Goal: Task Accomplishment & Management: Use online tool/utility

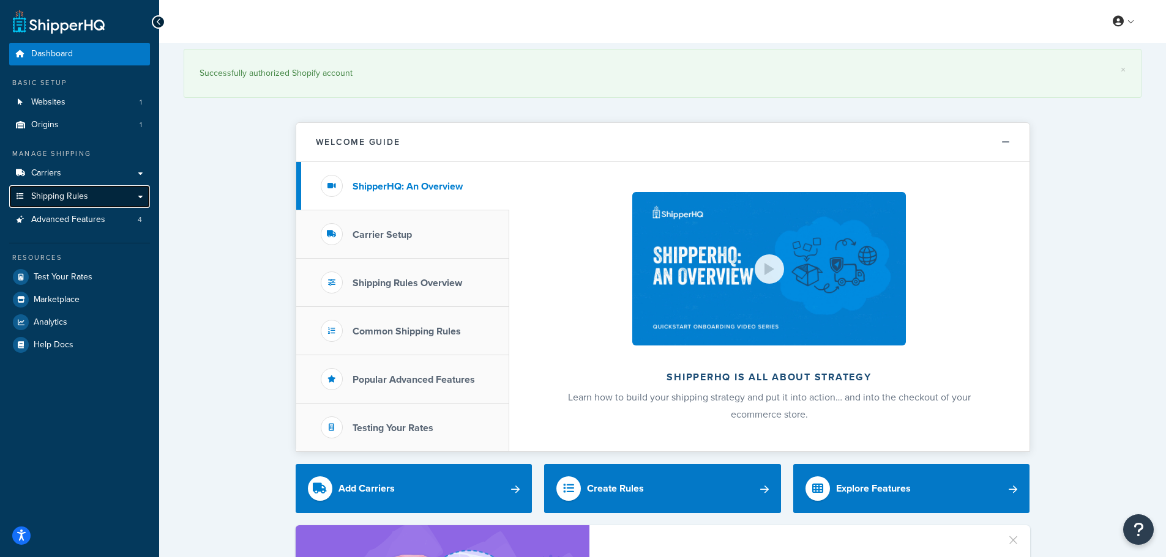
click at [86, 192] on span "Shipping Rules" at bounding box center [59, 197] width 57 height 10
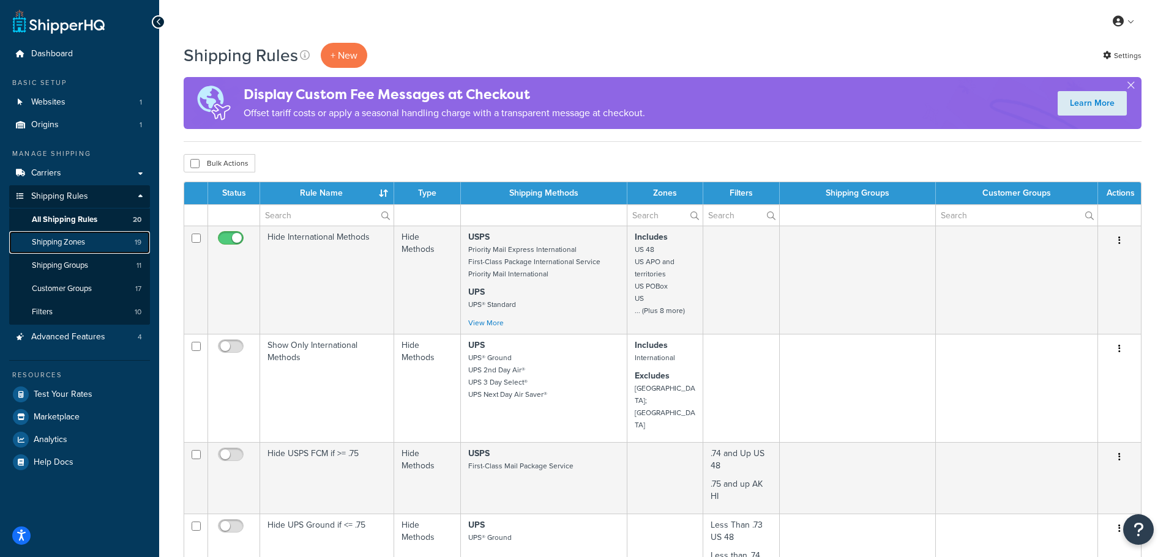
click at [71, 240] on span "Shipping Zones" at bounding box center [58, 242] width 53 height 10
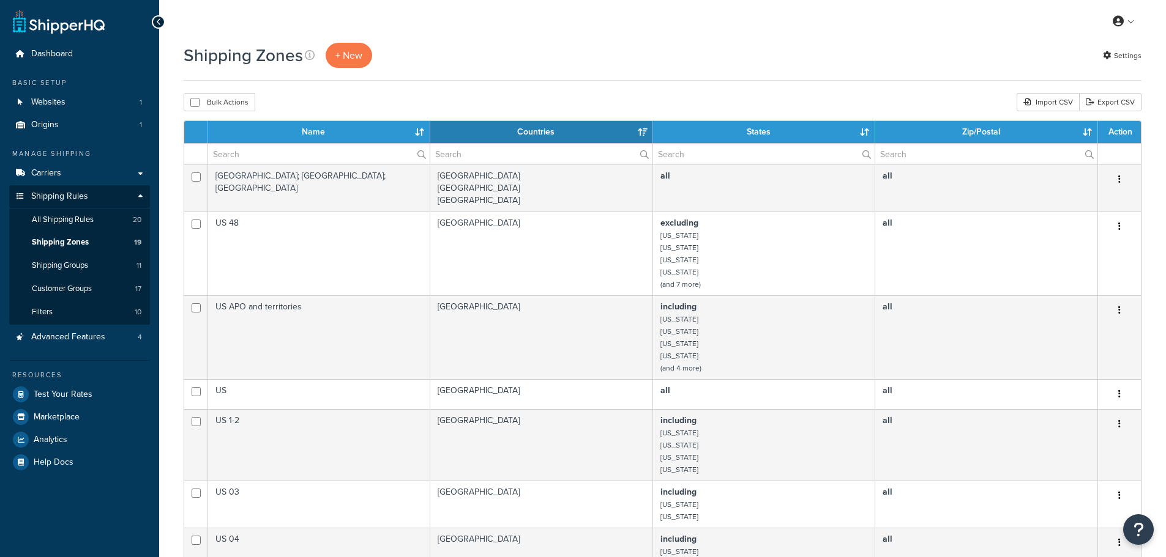
select select "15"
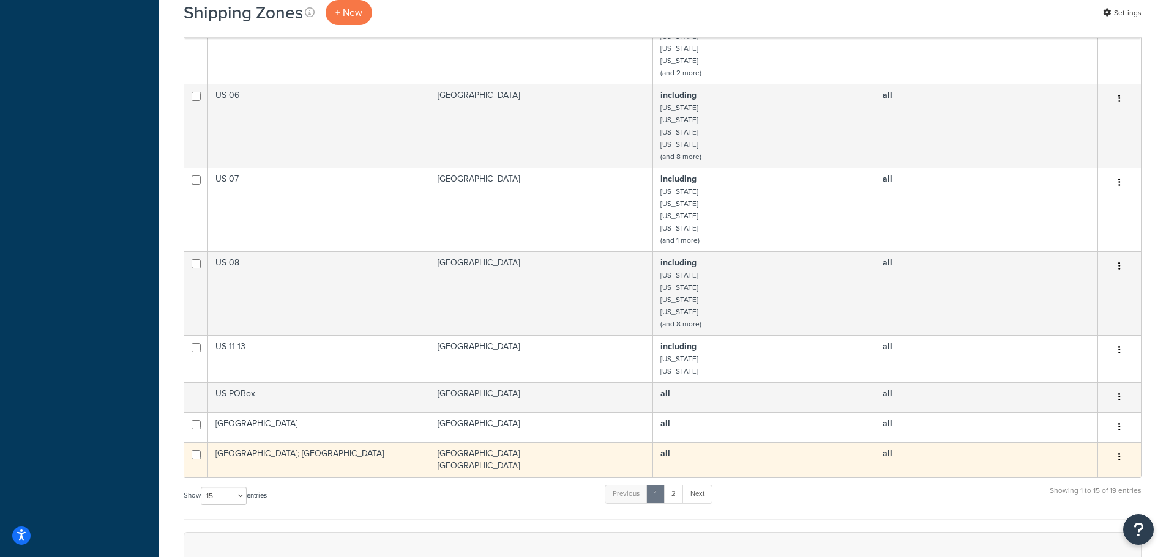
scroll to position [795, 0]
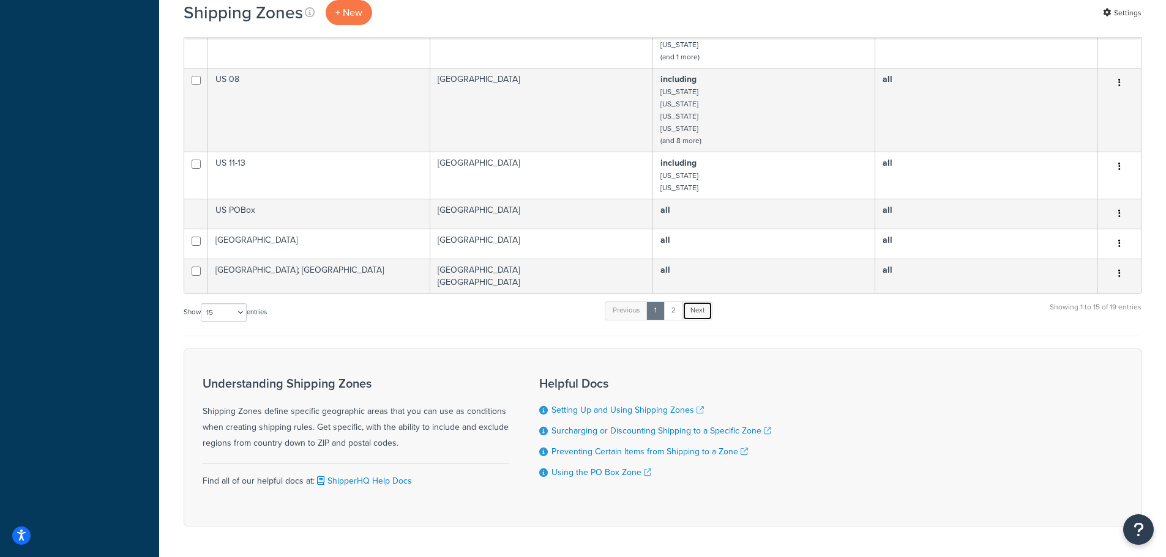
click at [700, 312] on link "Next" at bounding box center [697, 311] width 30 height 18
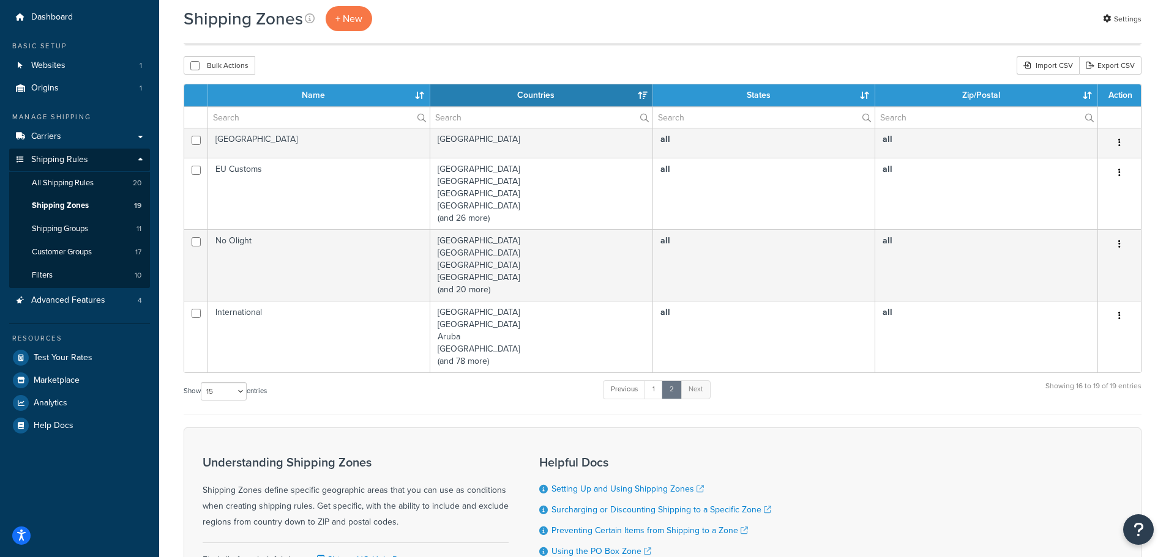
scroll to position [36, 0]
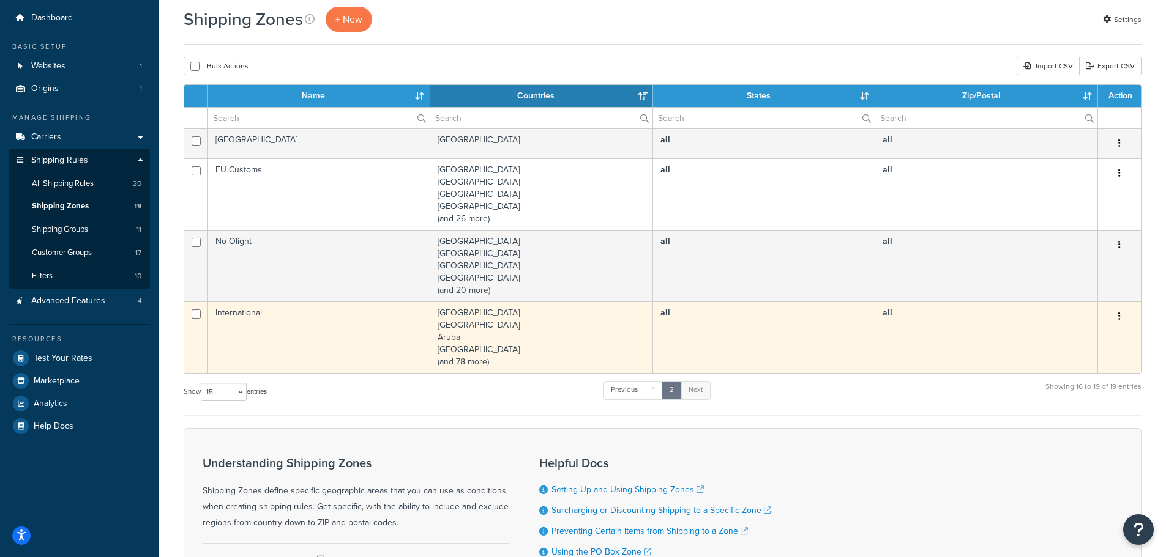
click at [1119, 315] on icon "button" at bounding box center [1119, 316] width 2 height 9
click at [1041, 337] on link "Edit" at bounding box center [1069, 341] width 97 height 25
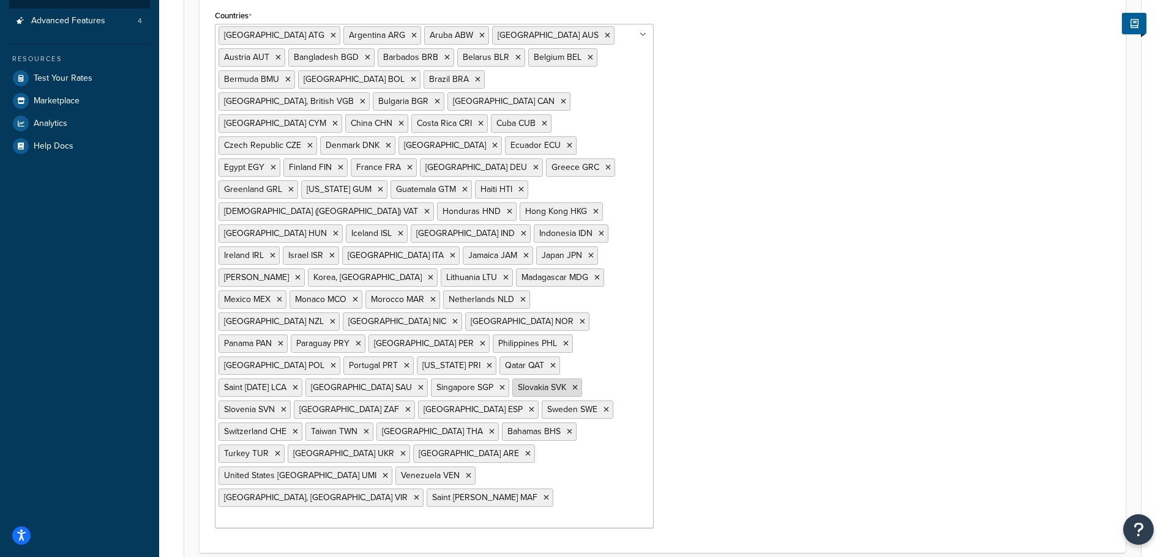
scroll to position [317, 0]
click at [327, 512] on input "Countries" at bounding box center [272, 518] width 108 height 13
click at [796, 278] on div "Countries Antigua and Barbuda ATG Argentina ARG Aruba ABW Australia AUS Austria…" at bounding box center [663, 271] width 914 height 531
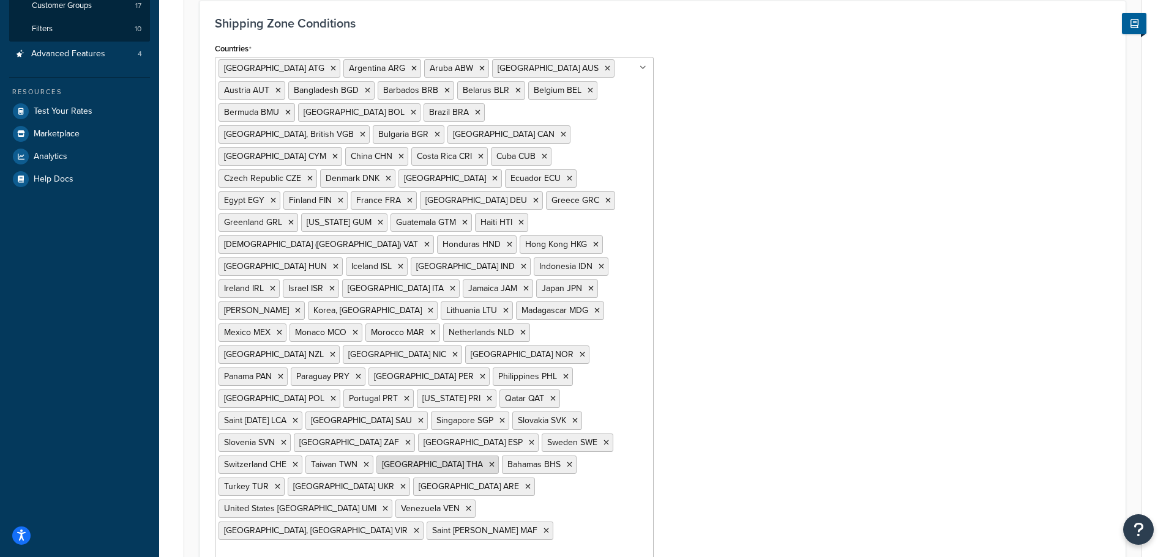
scroll to position [256, 0]
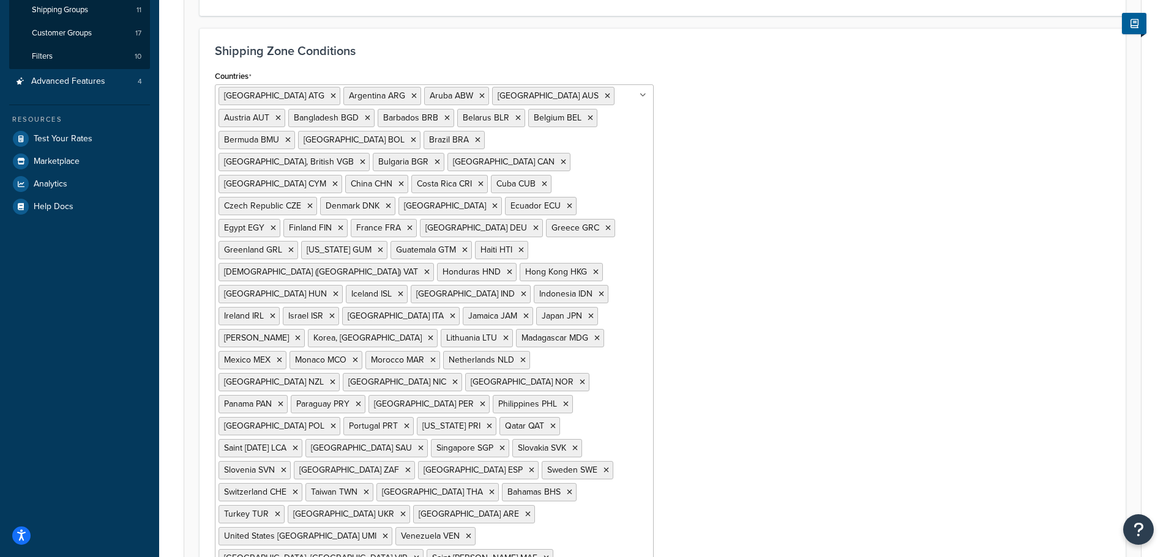
click at [767, 277] on div "Countries Antigua and Barbuda ATG Argentina ARG Aruba ABW Australia AUS Austria…" at bounding box center [663, 332] width 914 height 531
click at [78, 135] on span "Test Your Rates" at bounding box center [63, 139] width 59 height 10
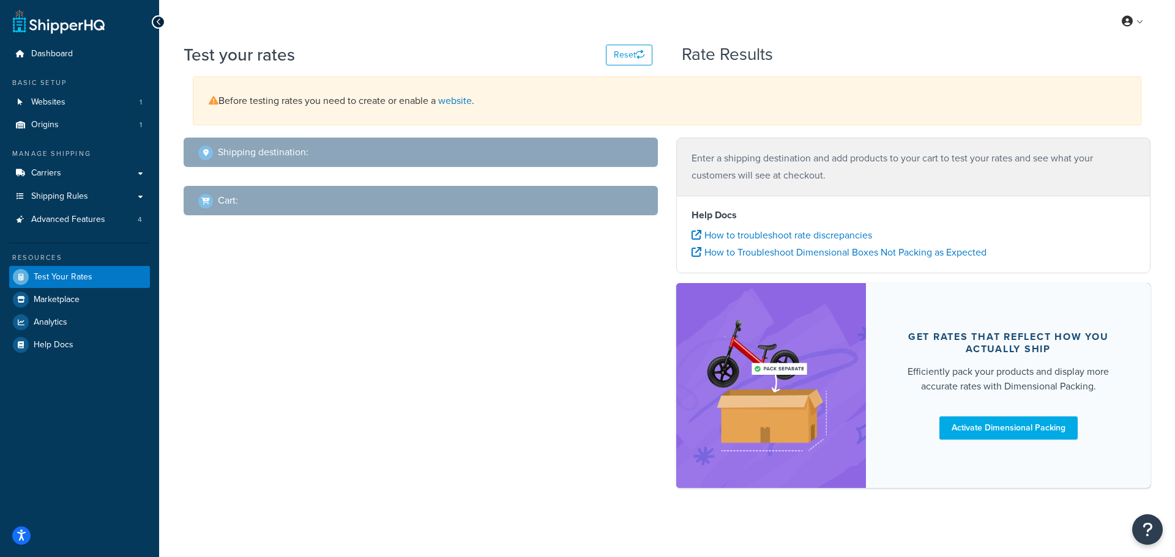
select select "TX"
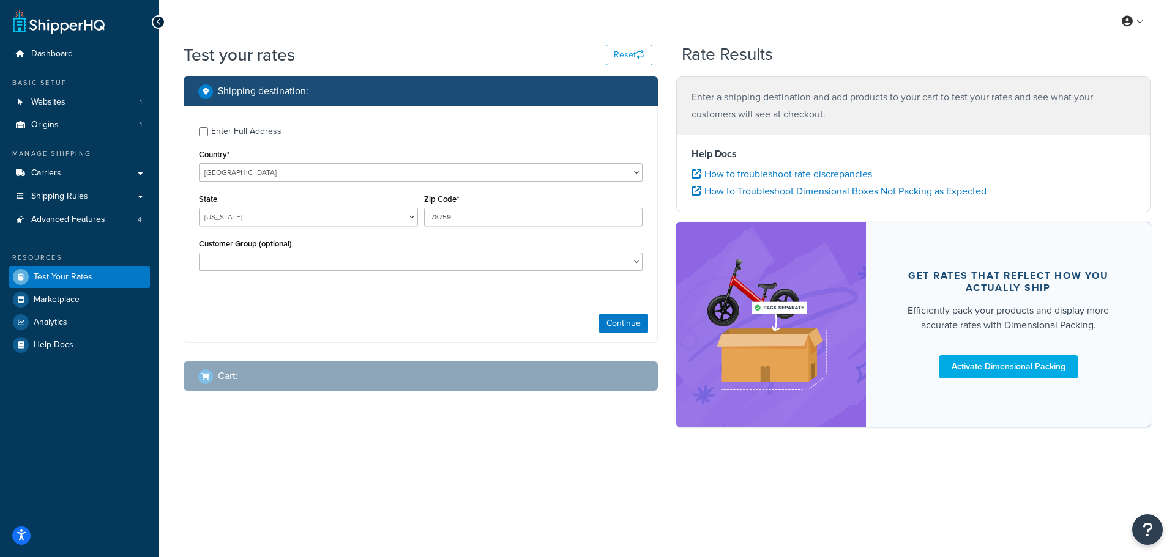
click at [613, 335] on div "Continue" at bounding box center [420, 323] width 473 height 39
click at [620, 320] on button "Continue" at bounding box center [623, 324] width 49 height 20
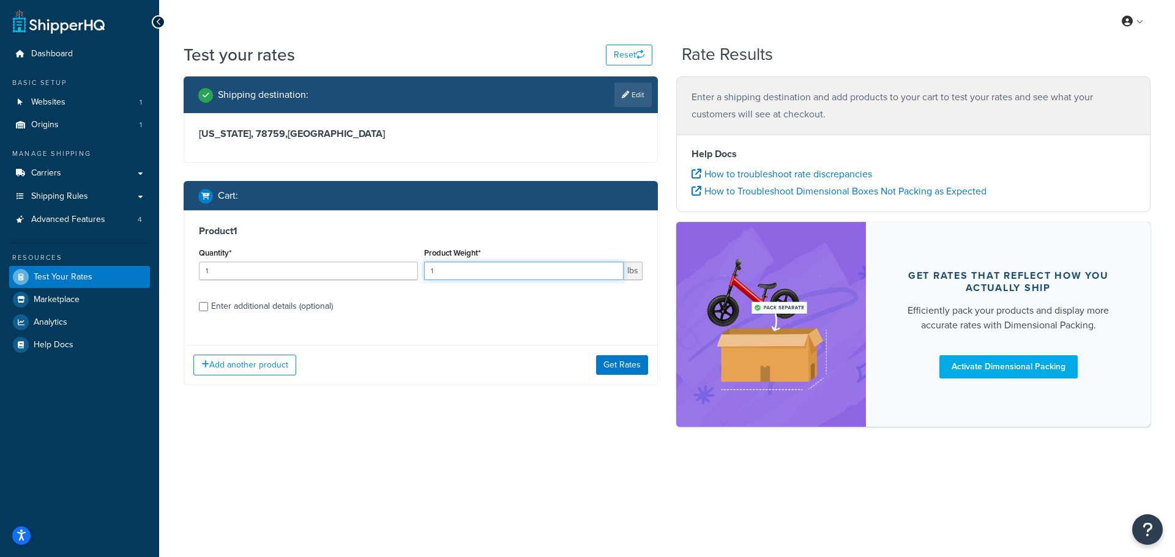
drag, startPoint x: 438, startPoint y: 278, endPoint x: 413, endPoint y: 277, distance: 24.5
click at [413, 277] on div "Quantity* 1 Product Weight* 1 lbs" at bounding box center [421, 267] width 450 height 45
type input "10"
click at [606, 368] on button "Get Rates" at bounding box center [622, 366] width 52 height 20
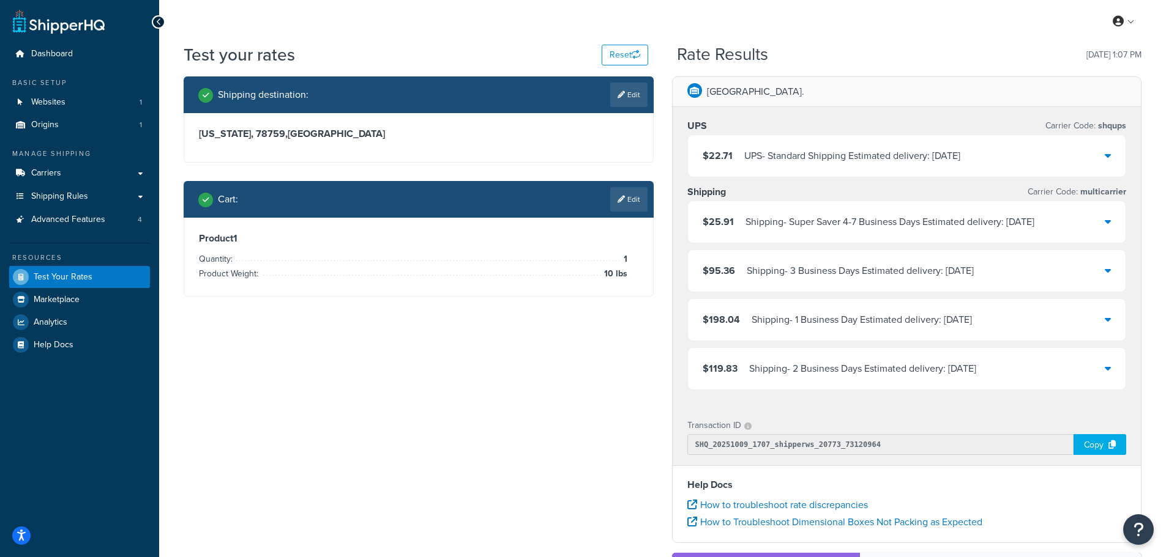
click at [818, 76] on div "Test your rates Reset Rate Results 10/09/2025, 1:07 PM" at bounding box center [663, 60] width 958 height 34
click at [64, 192] on span "Shipping Rules" at bounding box center [59, 197] width 57 height 10
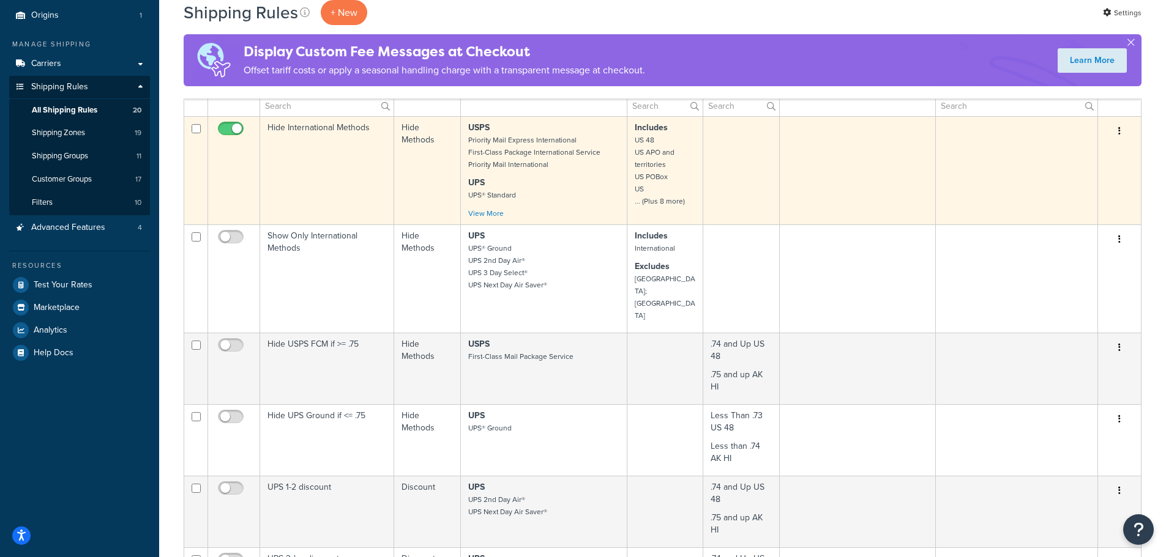
scroll to position [122, 0]
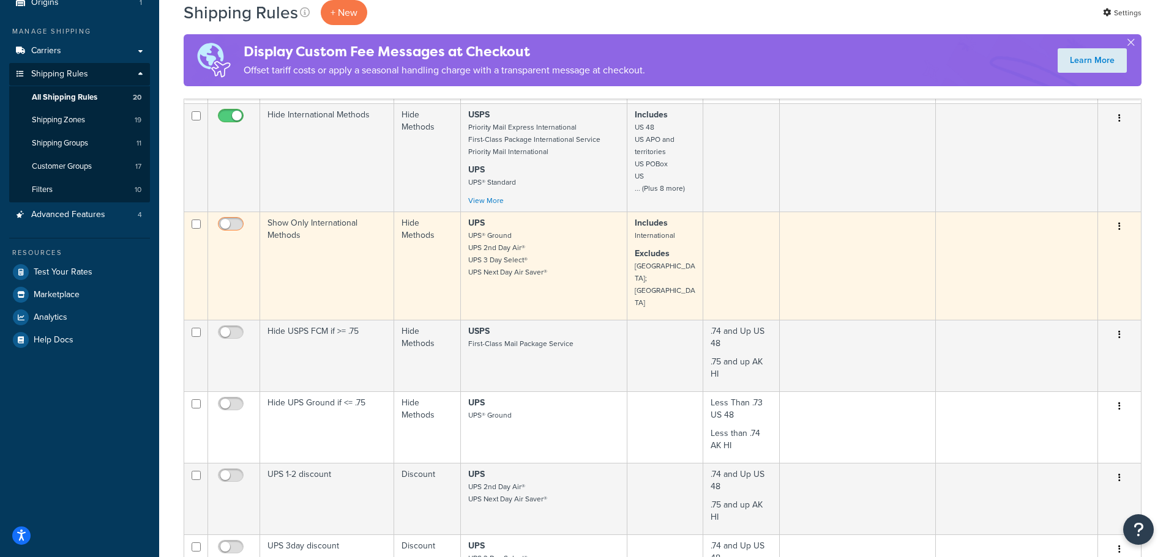
click at [238, 224] on input "checkbox" at bounding box center [232, 227] width 34 height 15
checkbox input "true"
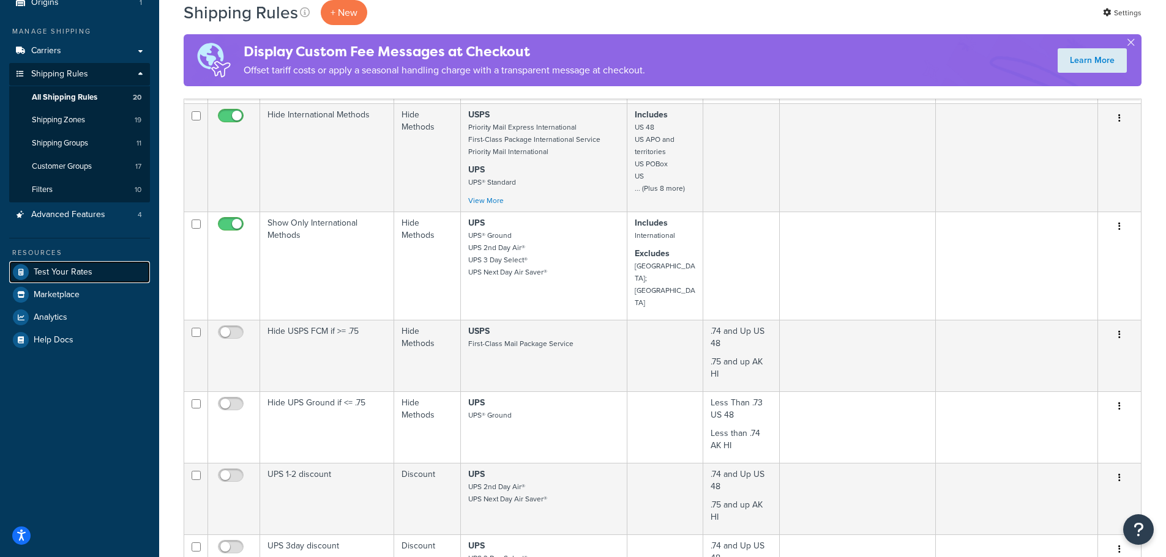
click at [68, 265] on link "Test Your Rates" at bounding box center [79, 272] width 141 height 22
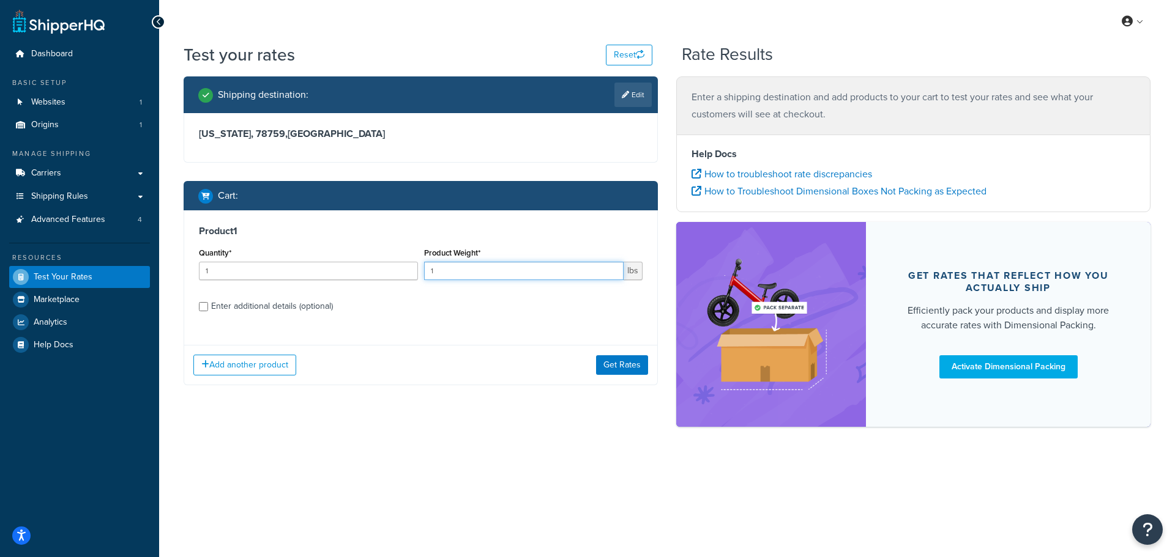
drag, startPoint x: 434, startPoint y: 274, endPoint x: 426, endPoint y: 274, distance: 7.4
click at [426, 274] on input "1" at bounding box center [524, 271] width 200 height 18
type input "10"
click at [620, 367] on button "Get Rates" at bounding box center [622, 366] width 52 height 20
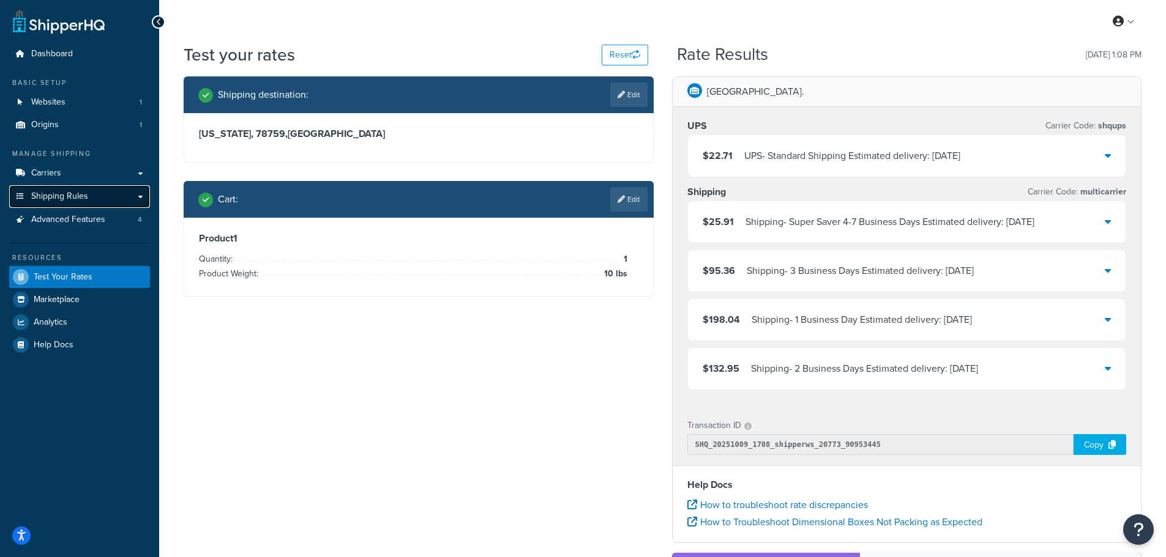
click at [60, 193] on span "Shipping Rules" at bounding box center [59, 197] width 57 height 10
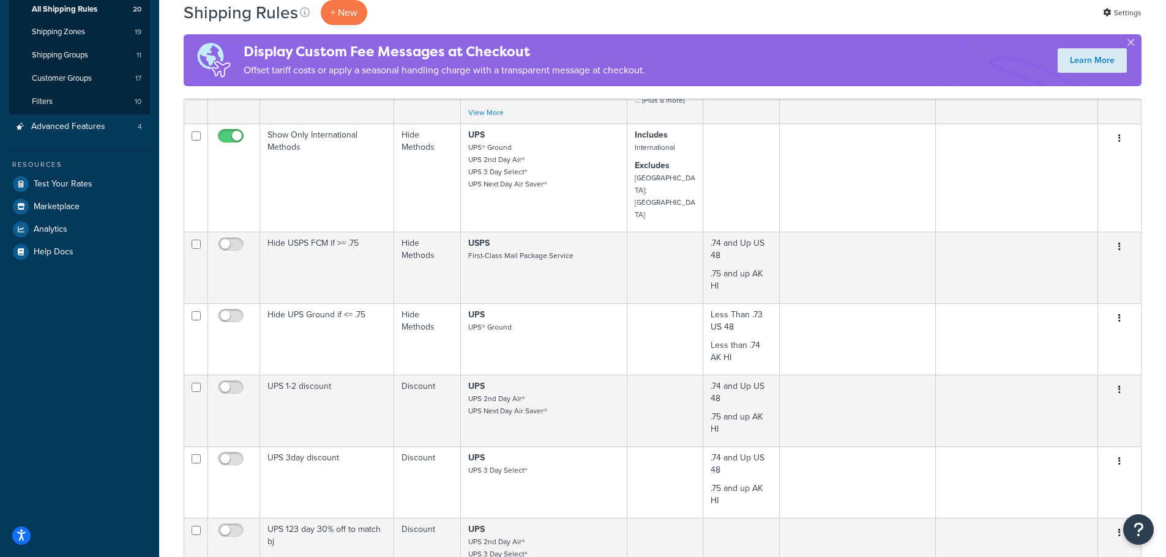
scroll to position [122, 0]
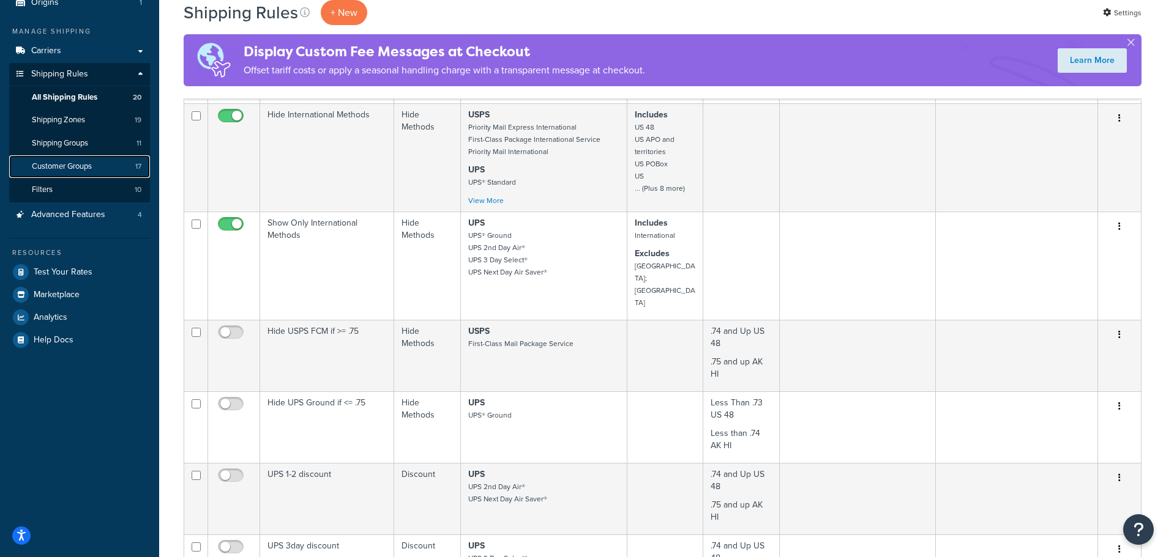
click at [65, 163] on span "Customer Groups" at bounding box center [62, 167] width 60 height 10
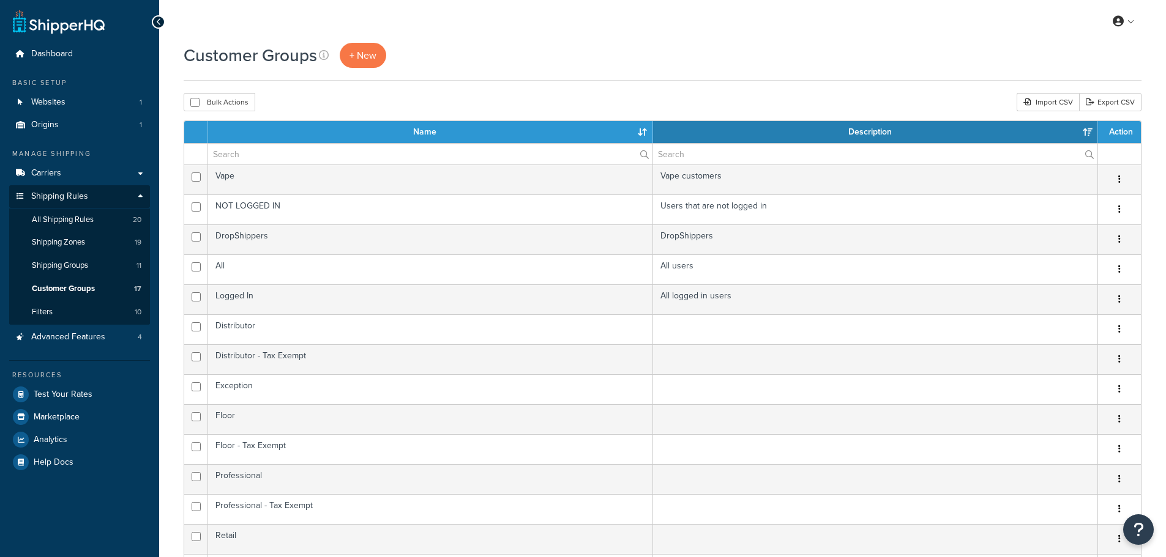
select select "15"
click at [53, 308] on link "Filters 10" at bounding box center [79, 312] width 141 height 23
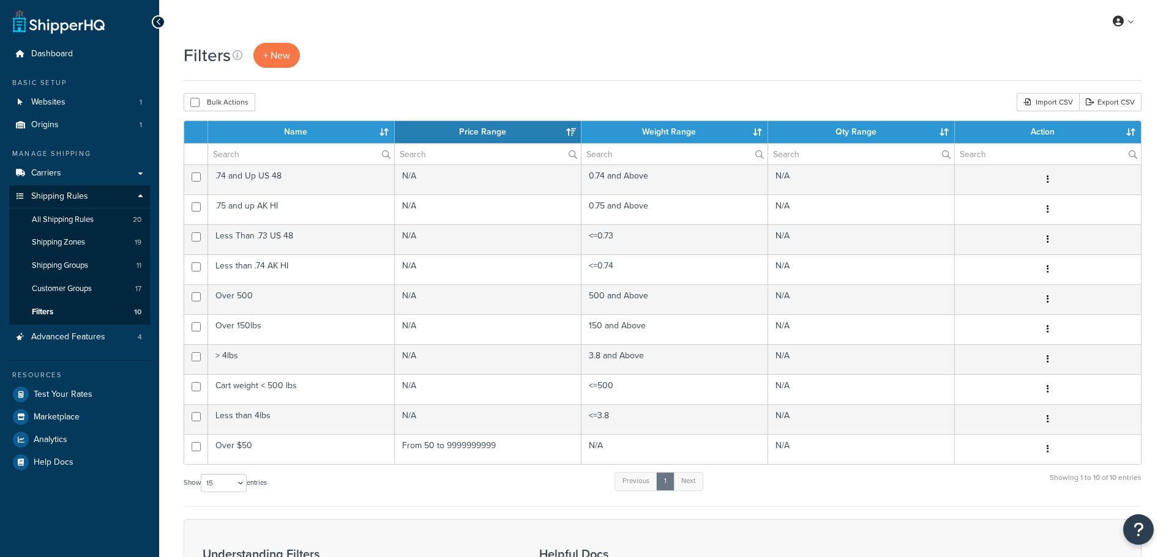
select select "15"
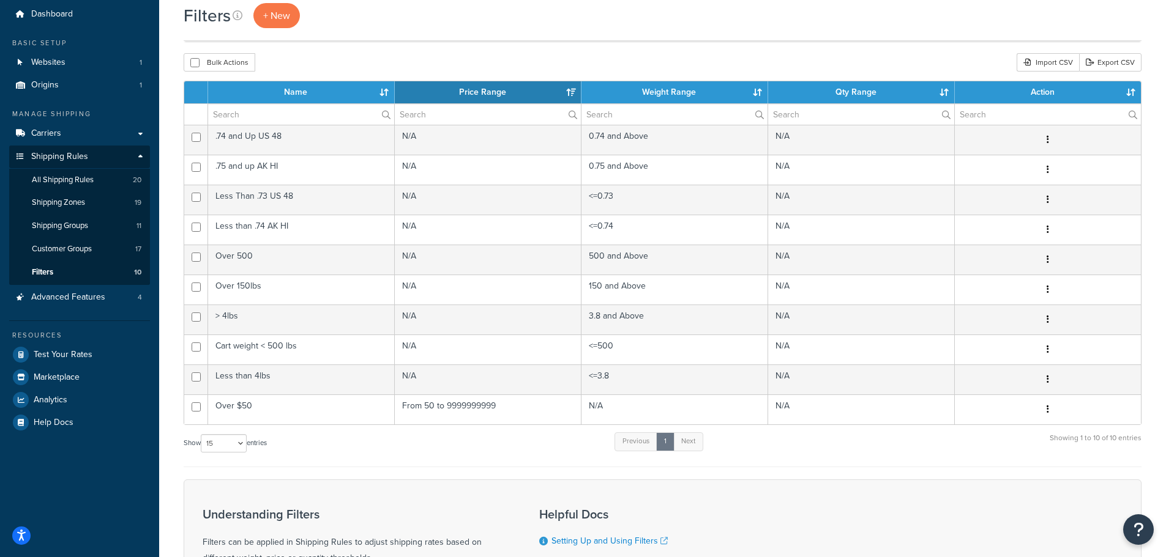
scroll to position [61, 0]
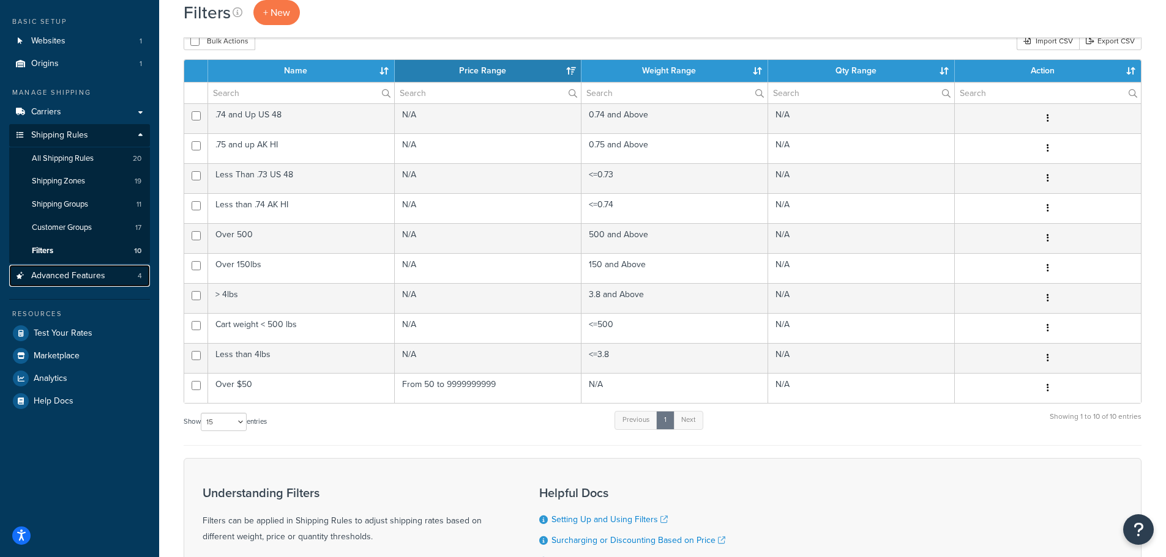
click at [59, 277] on span "Advanced Features" at bounding box center [68, 276] width 74 height 10
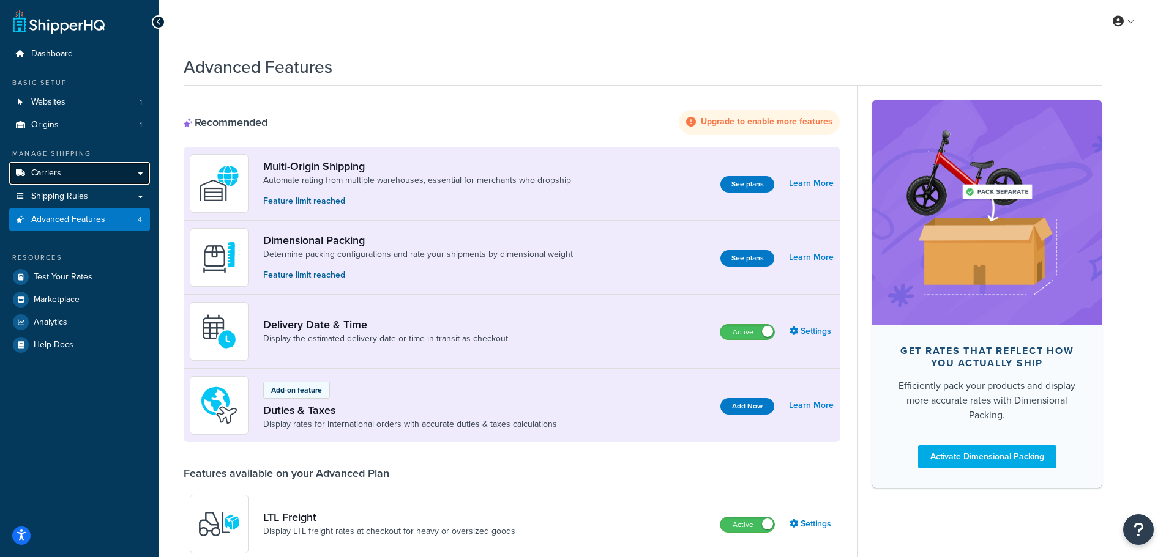
click at [63, 173] on link "Carriers" at bounding box center [79, 173] width 141 height 23
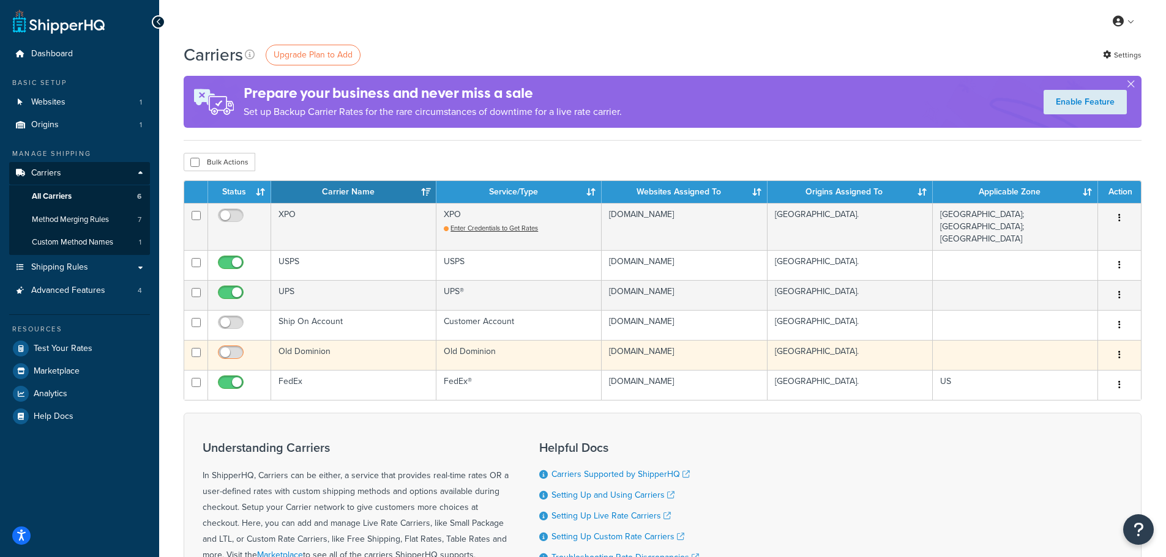
click at [238, 348] on input "checkbox" at bounding box center [232, 355] width 34 height 15
checkbox input "true"
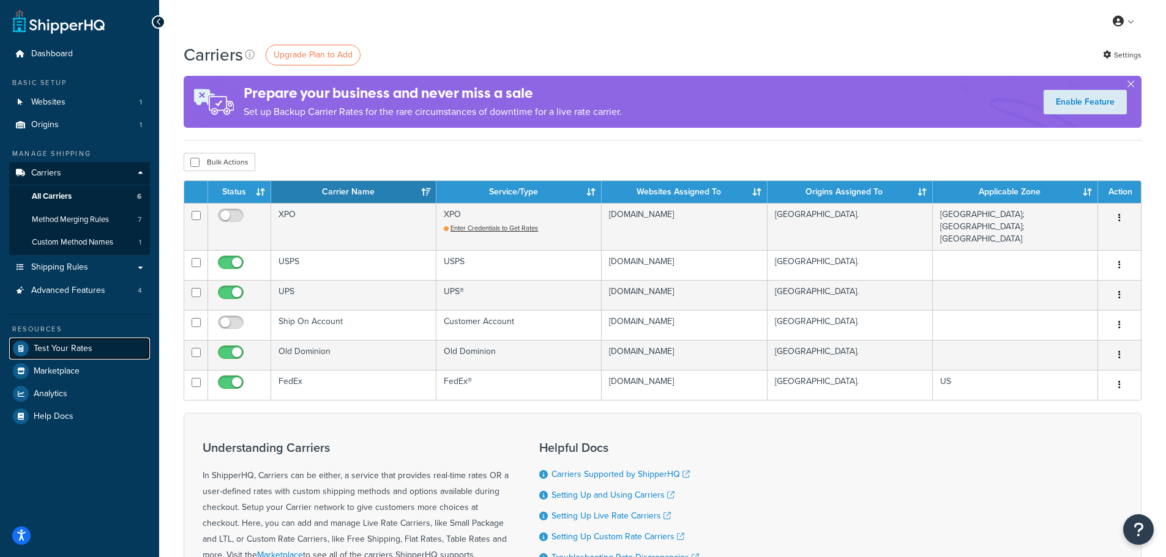
click at [68, 344] on span "Test Your Rates" at bounding box center [63, 349] width 59 height 10
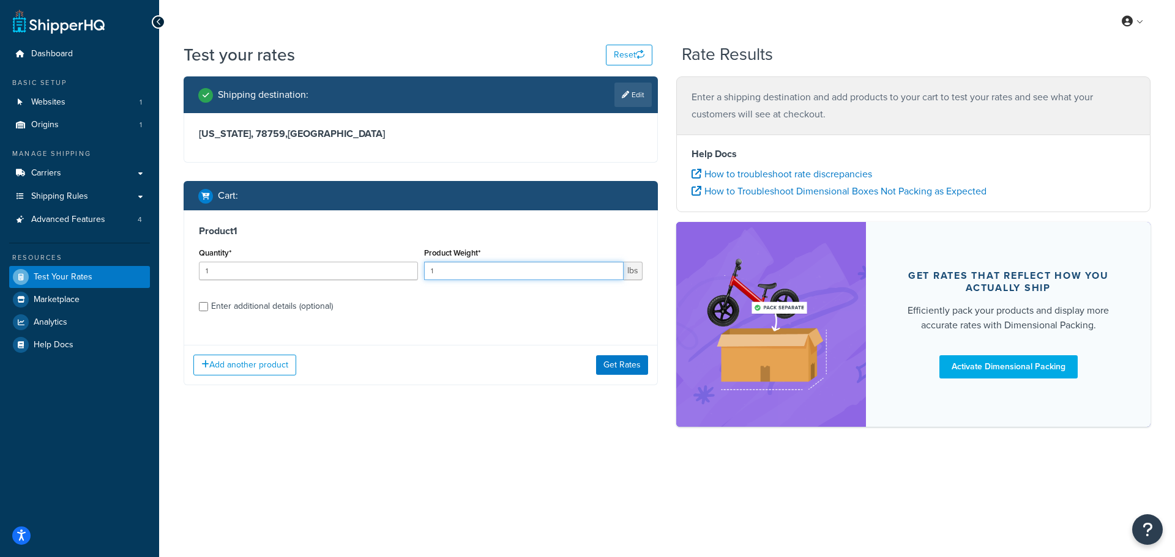
drag, startPoint x: 436, startPoint y: 272, endPoint x: 423, endPoint y: 272, distance: 12.8
click at [424, 272] on input "1" at bounding box center [524, 271] width 200 height 18
type input "500"
click at [634, 359] on button "Get Rates" at bounding box center [622, 366] width 52 height 20
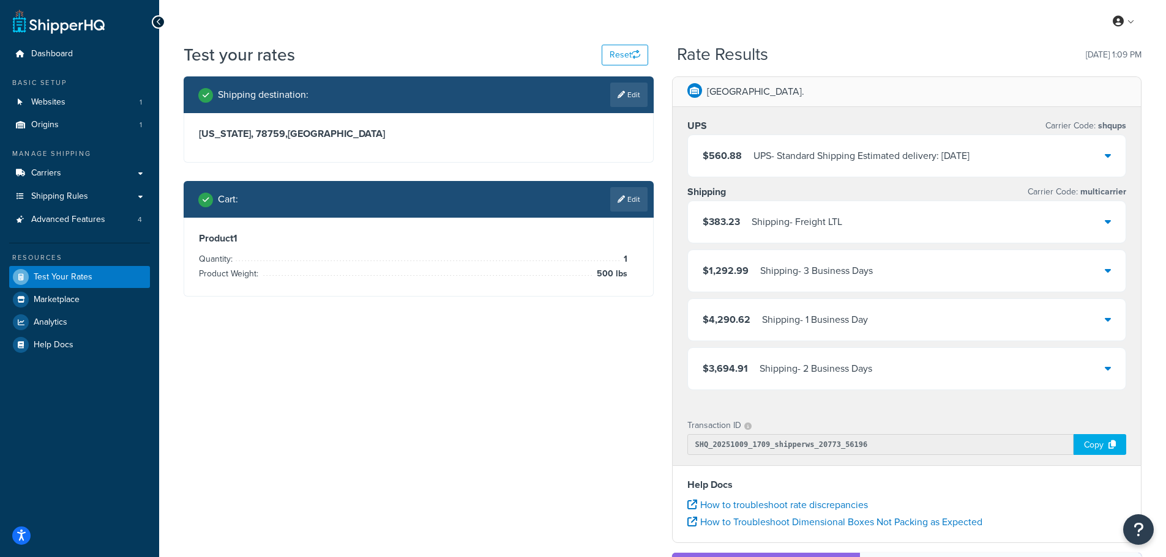
click at [572, 371] on div "Shipping destination : Edit Texas, 78759 , United States Cart : Edit Product 1 …" at bounding box center [662, 421] width 976 height 691
click at [611, 152] on div "Texas, 78759 , United States" at bounding box center [418, 137] width 469 height 49
click at [54, 169] on span "Carriers" at bounding box center [46, 173] width 30 height 10
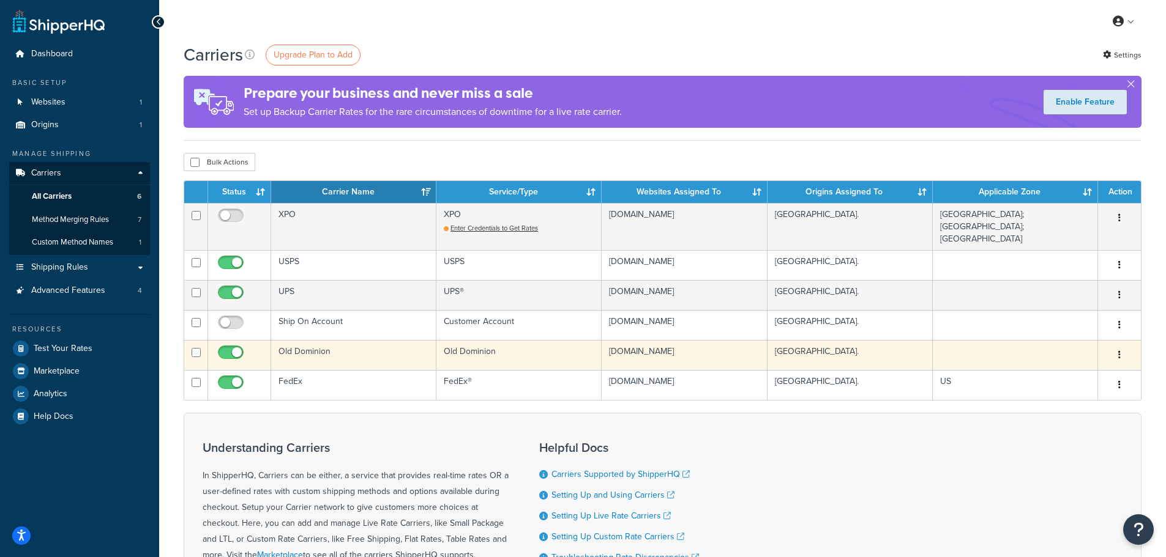
click at [230, 348] on input "checkbox" at bounding box center [232, 355] width 34 height 15
checkbox input "false"
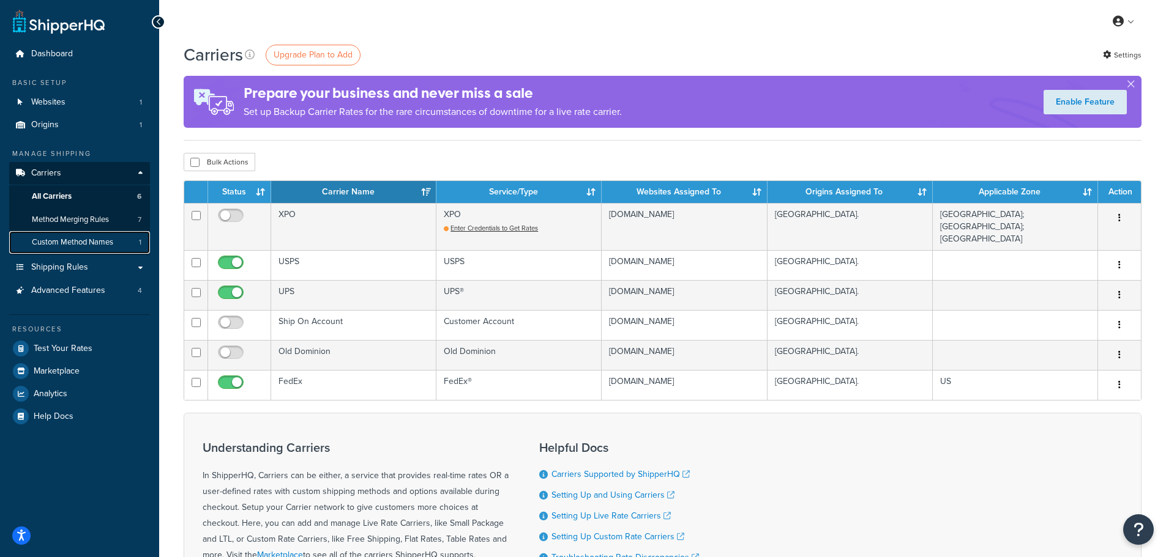
click at [83, 236] on link "Custom Method Names 1" at bounding box center [79, 242] width 141 height 23
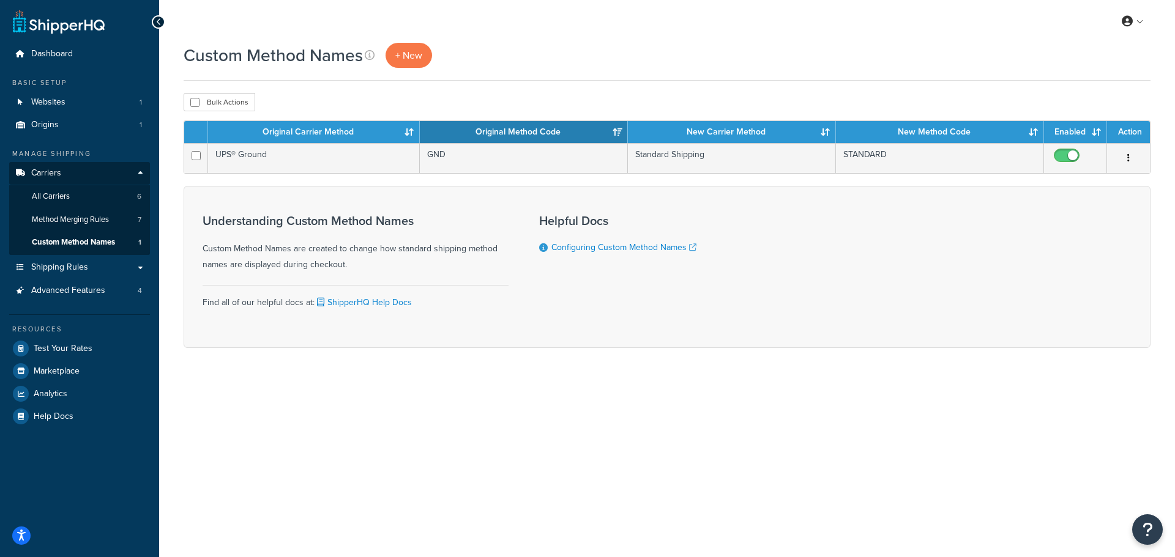
click at [384, 88] on div "Custom Method Names + New Bulk Actions Duplicate Delete Contact Us Send Us A Me…" at bounding box center [667, 217] width 1016 height 348
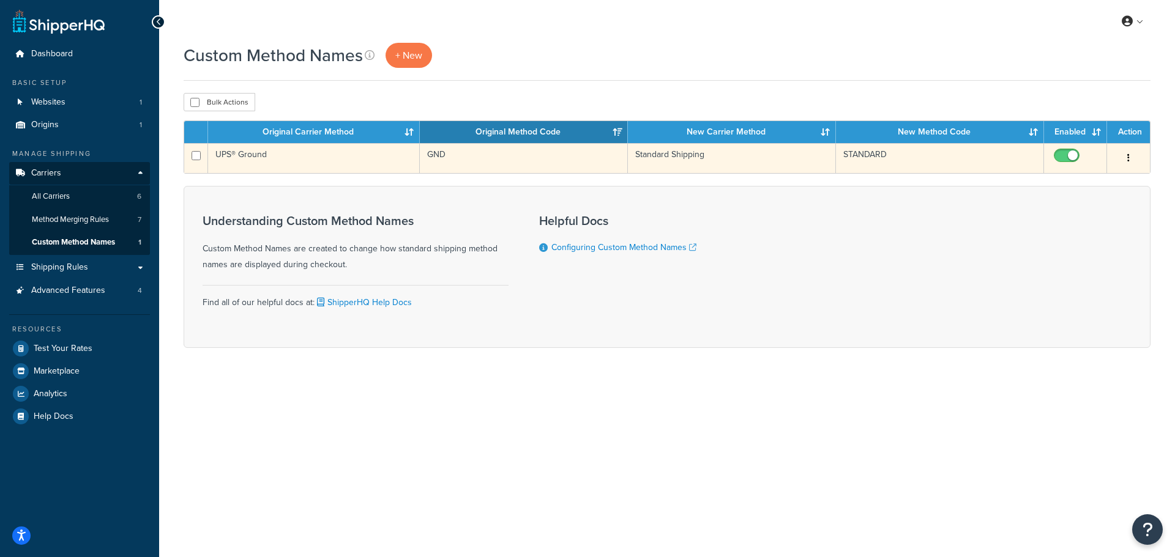
click at [1130, 154] on button "button" at bounding box center [1128, 159] width 17 height 20
click at [1065, 179] on link "Edit" at bounding box center [1078, 182] width 97 height 25
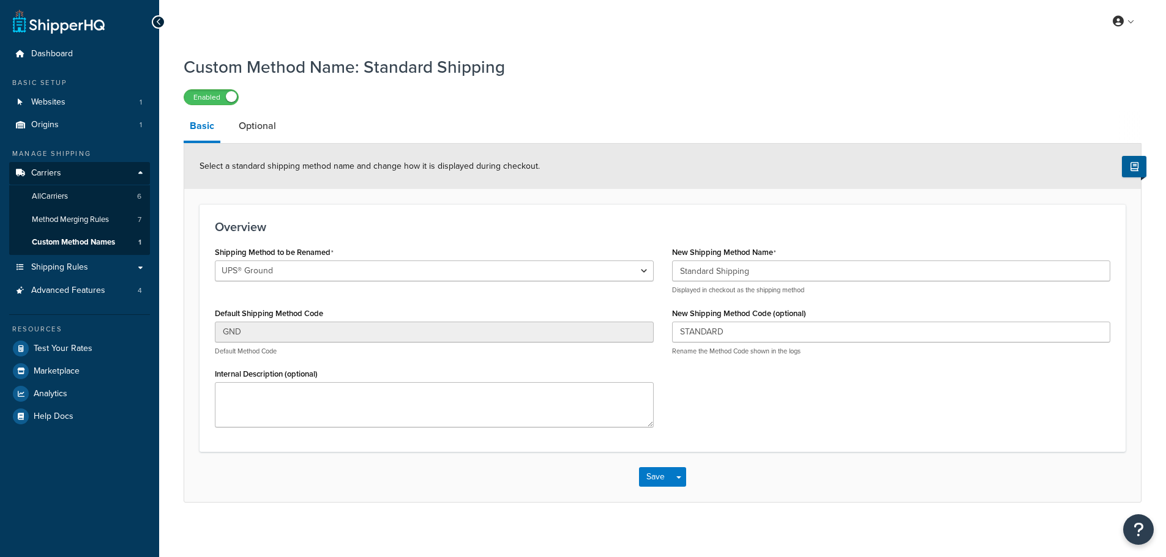
select select "670000"
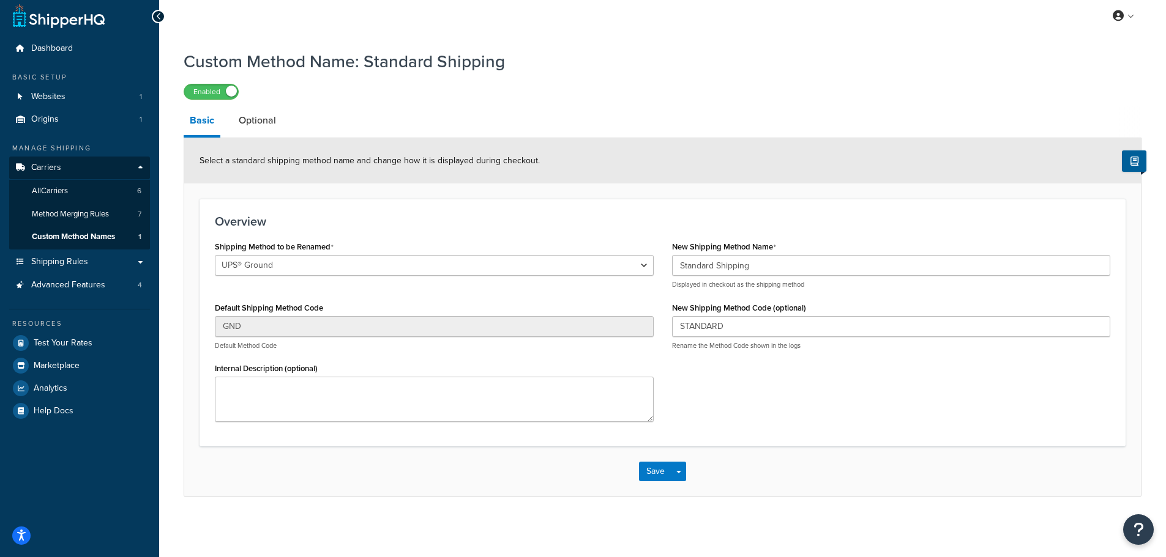
scroll to position [7, 0]
click at [729, 382] on div "Shipping Method to be Renamed Ground 2nd Day Home Delivery Standard Overnight E…" at bounding box center [663, 333] width 914 height 193
click at [511, 198] on div "Overview Shipping Method to be Renamed Ground 2nd Day Home Delivery Standard Ov…" at bounding box center [662, 322] width 926 height 248
click at [81, 210] on span "Method Merging Rules" at bounding box center [70, 213] width 77 height 10
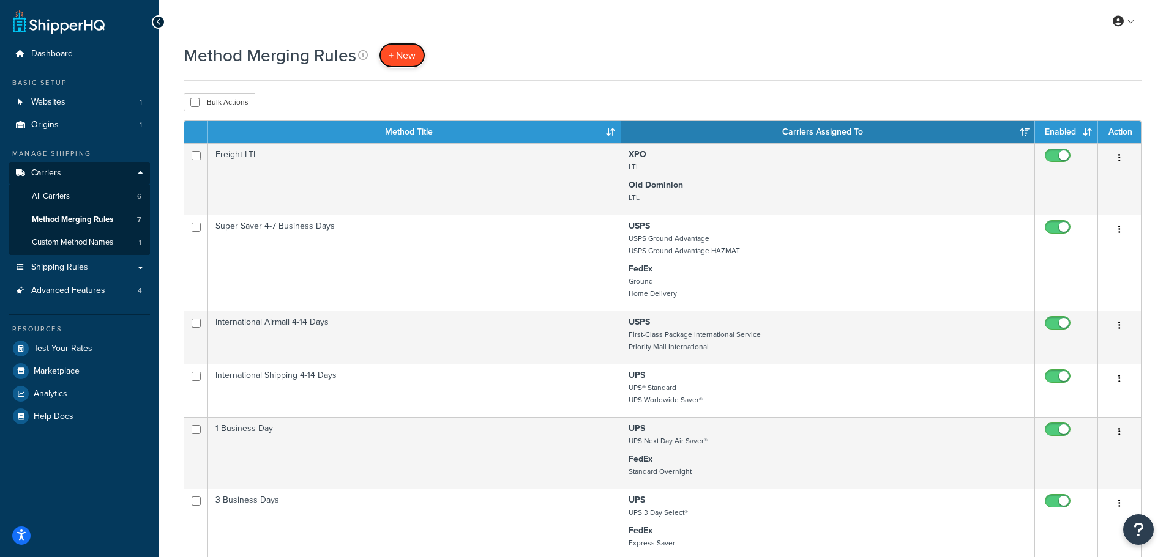
click at [401, 58] on span "+ New" at bounding box center [402, 55] width 27 height 14
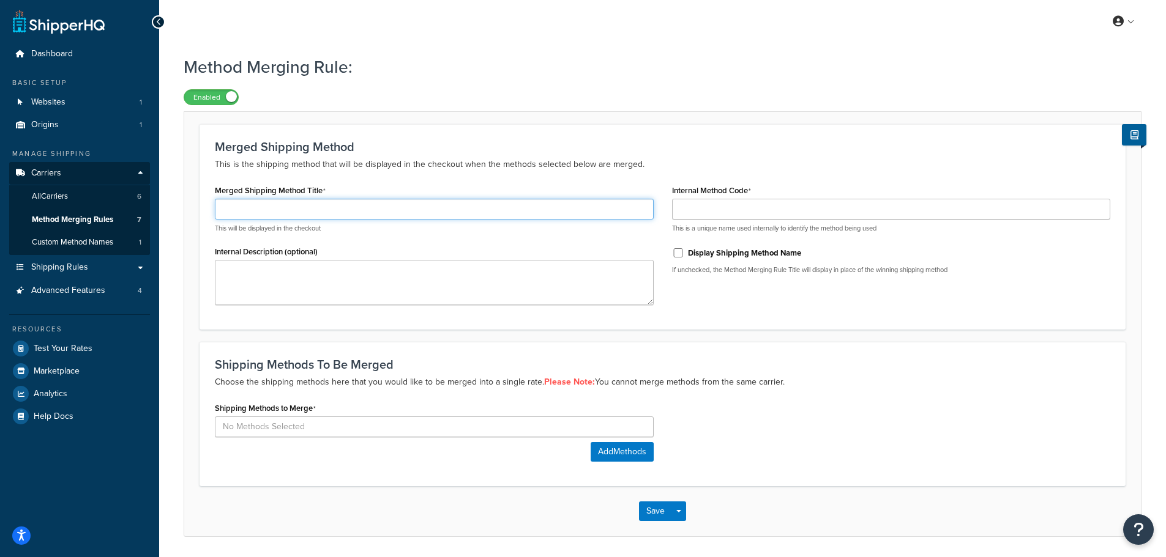
click at [250, 214] on input "Merged Shipping Method Title" at bounding box center [434, 209] width 439 height 21
click at [251, 207] on input "Merged Shipping Method Title" at bounding box center [434, 209] width 439 height 21
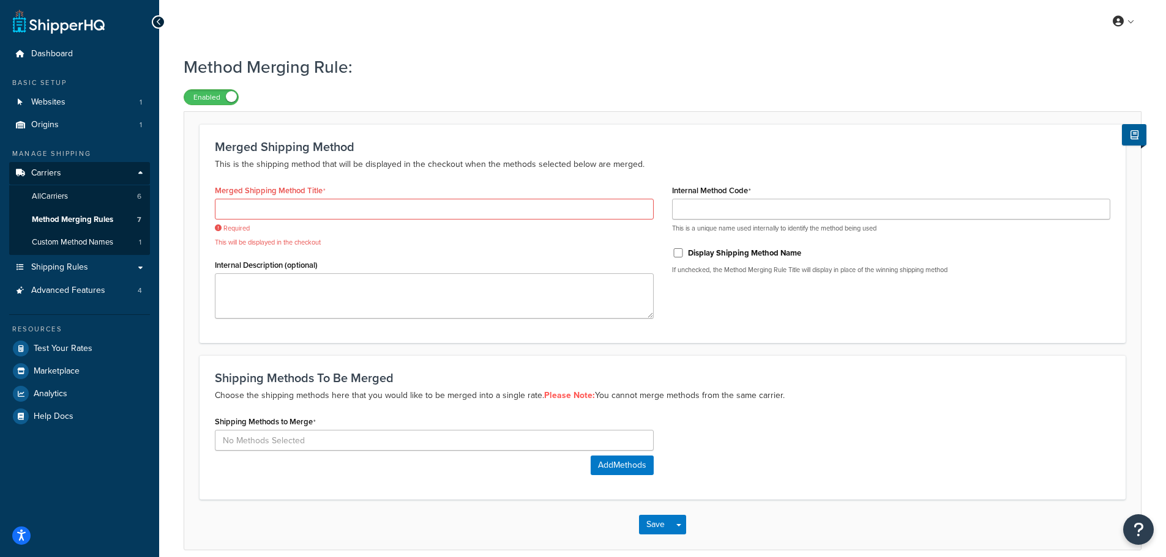
click at [354, 178] on div "Merged Shipping Method This is the shipping method that will be displayed in th…" at bounding box center [662, 233] width 926 height 219
click at [197, 93] on label "Enabled" at bounding box center [211, 97] width 54 height 15
click at [230, 94] on label "Disabled" at bounding box center [211, 97] width 54 height 15
click at [296, 97] on div "Enabled" at bounding box center [663, 96] width 958 height 17
click at [69, 215] on span "Method Merging Rules" at bounding box center [72, 220] width 81 height 10
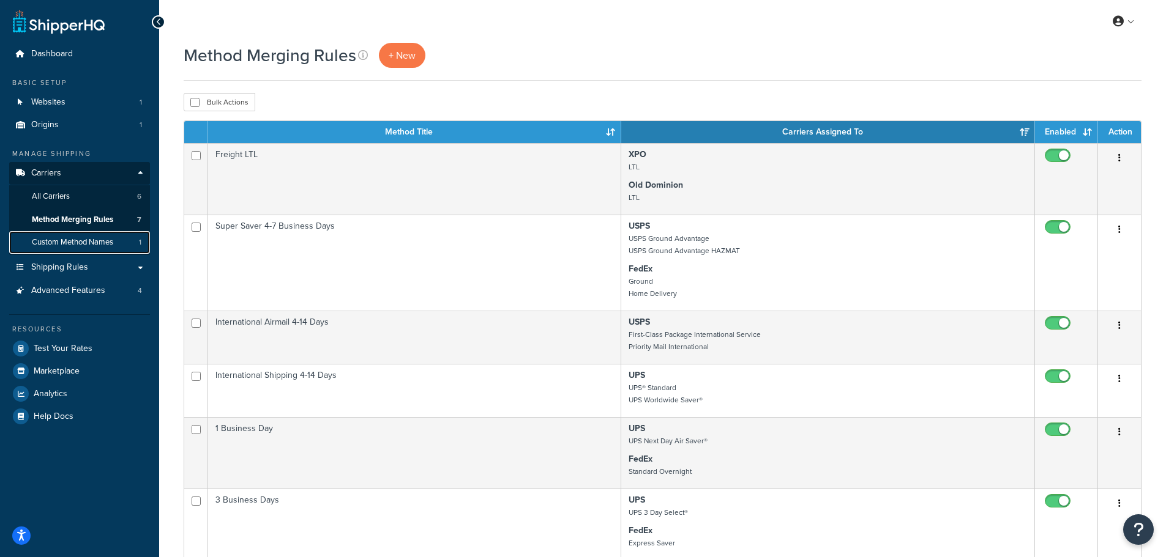
click at [86, 241] on span "Custom Method Names" at bounding box center [72, 242] width 81 height 10
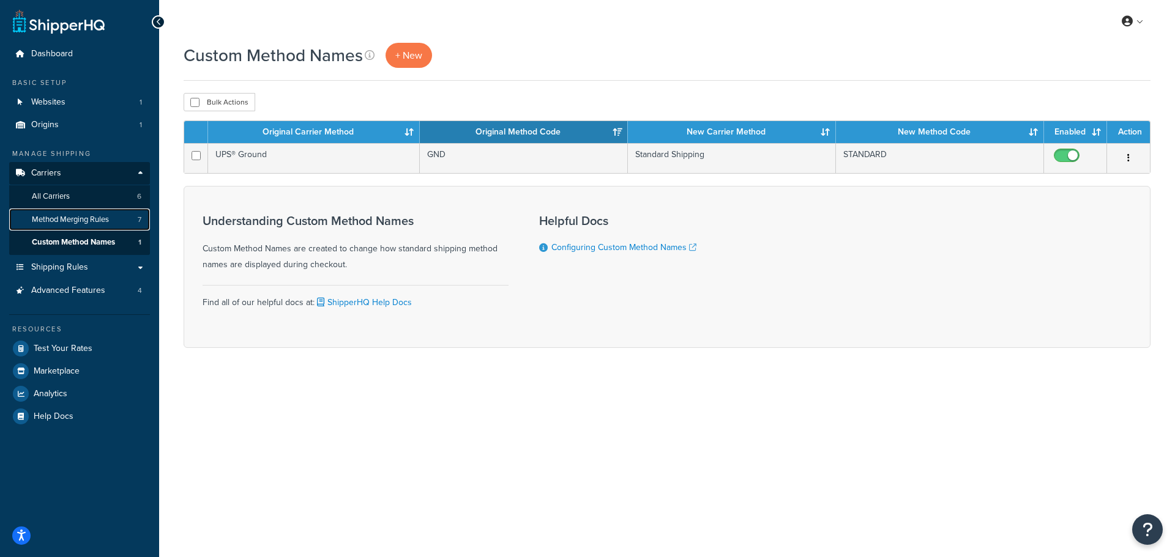
click at [58, 218] on span "Method Merging Rules" at bounding box center [70, 220] width 77 height 10
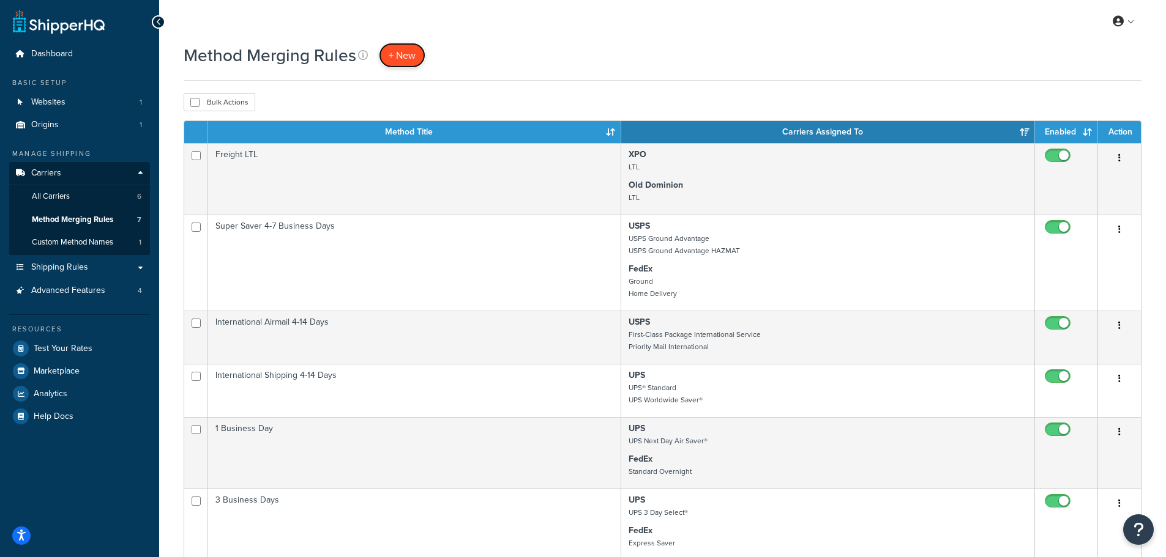
click at [404, 55] on span "+ New" at bounding box center [402, 55] width 27 height 14
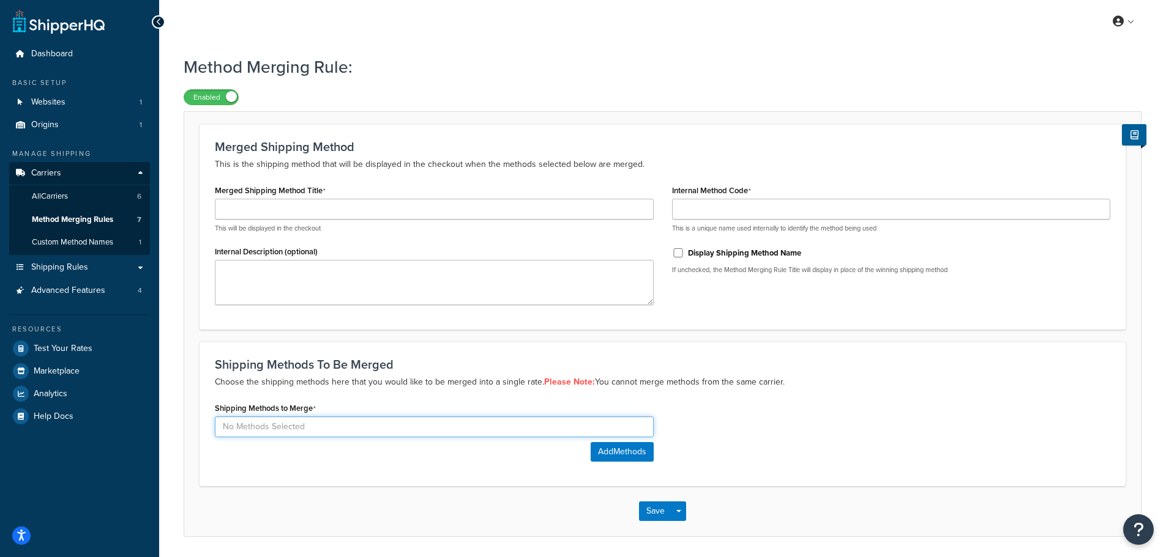
click at [365, 434] on input at bounding box center [434, 427] width 439 height 21
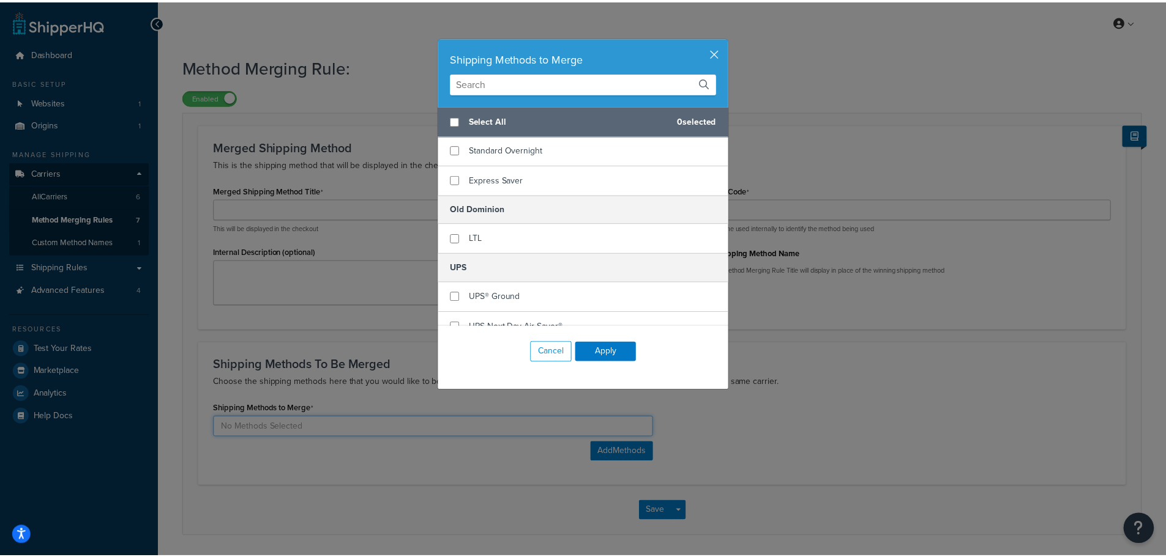
scroll to position [245, 0]
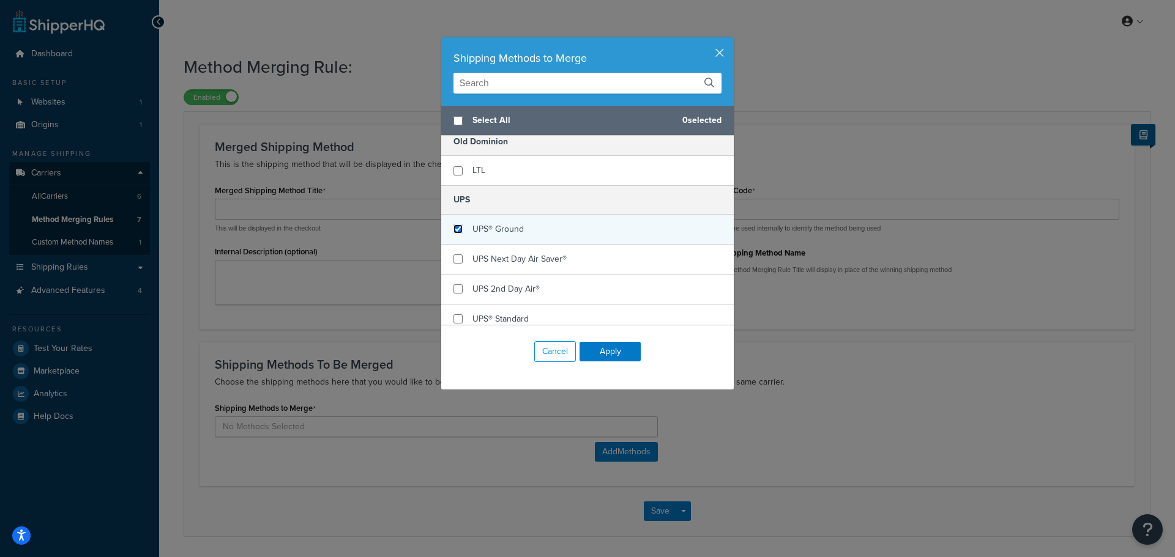
click at [456, 227] on input "checkbox" at bounding box center [457, 229] width 9 height 9
checkbox input "true"
click at [606, 352] on button "Apply" at bounding box center [609, 352] width 61 height 20
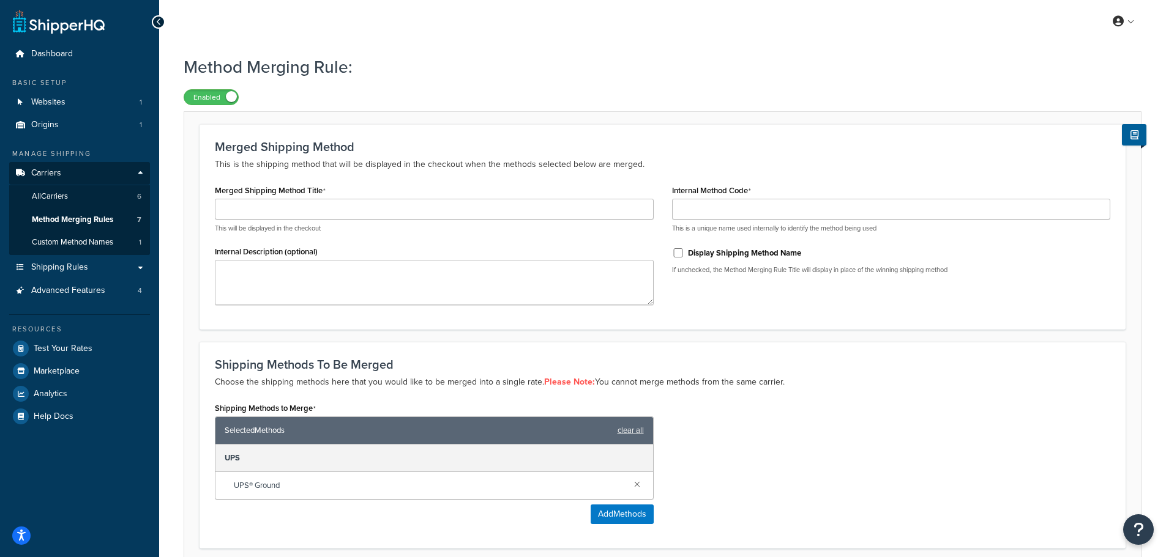
click at [755, 433] on div "Shipping Methods to Merge Selected Methods clear all UPS UPS® Ground Add Methods" at bounding box center [663, 467] width 914 height 134
click at [247, 209] on input "Merged Shipping Method Title" at bounding box center [434, 209] width 439 height 21
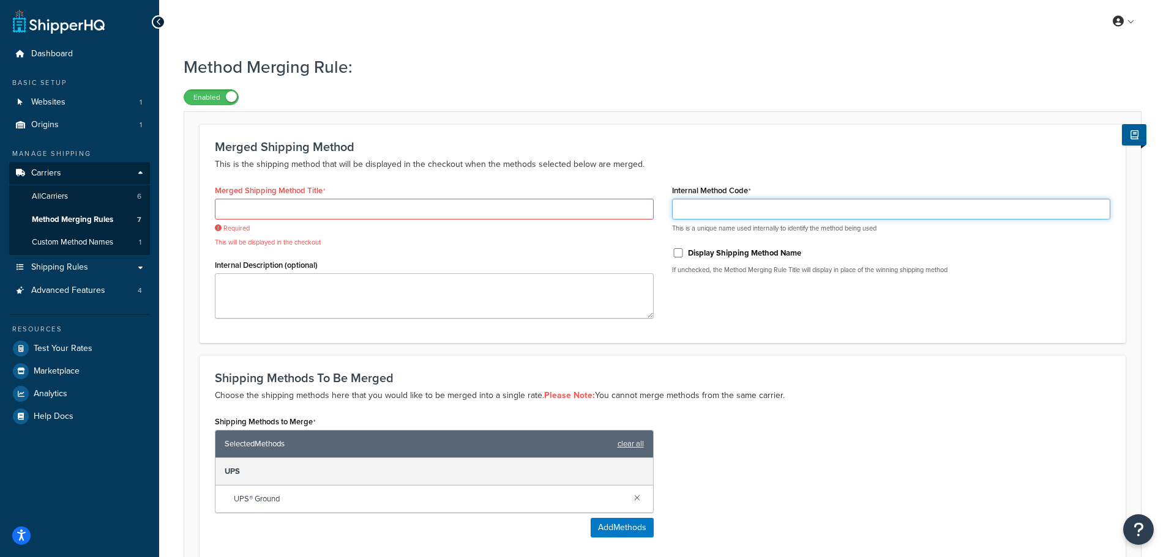
click at [713, 210] on input "Internal Method Code" at bounding box center [891, 209] width 439 height 21
click at [875, 250] on div "Internal Method Code This is a unique name used internally to identify the meth…" at bounding box center [891, 233] width 457 height 102
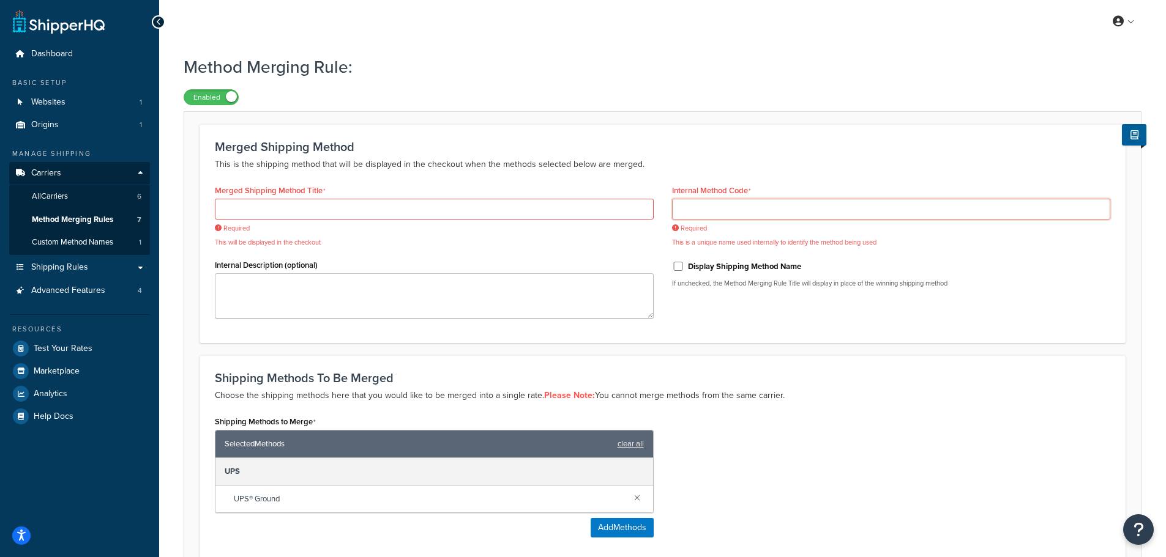
click at [729, 212] on input "Internal Method Code" at bounding box center [891, 209] width 439 height 21
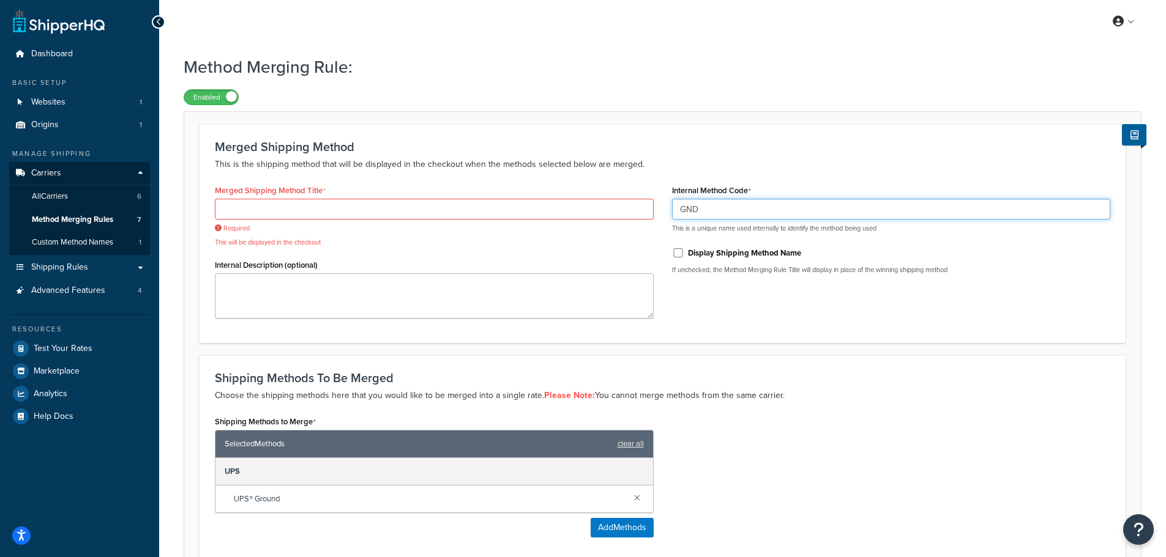
type input "GND"
click at [325, 204] on input "Merged Shipping Method Title" at bounding box center [434, 209] width 439 height 21
click at [345, 207] on input "Merged Shipping Method Title" at bounding box center [434, 209] width 439 height 21
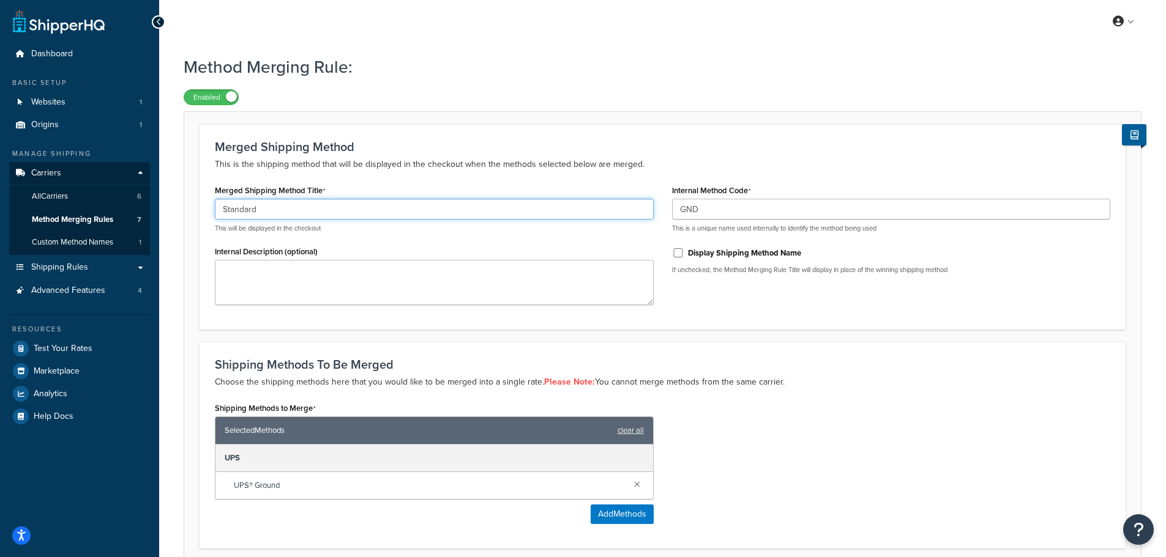
type input "Standard Shipping"
click at [549, 138] on div "Merged Shipping Method This is the shipping method that will be displayed in th…" at bounding box center [662, 226] width 926 height 205
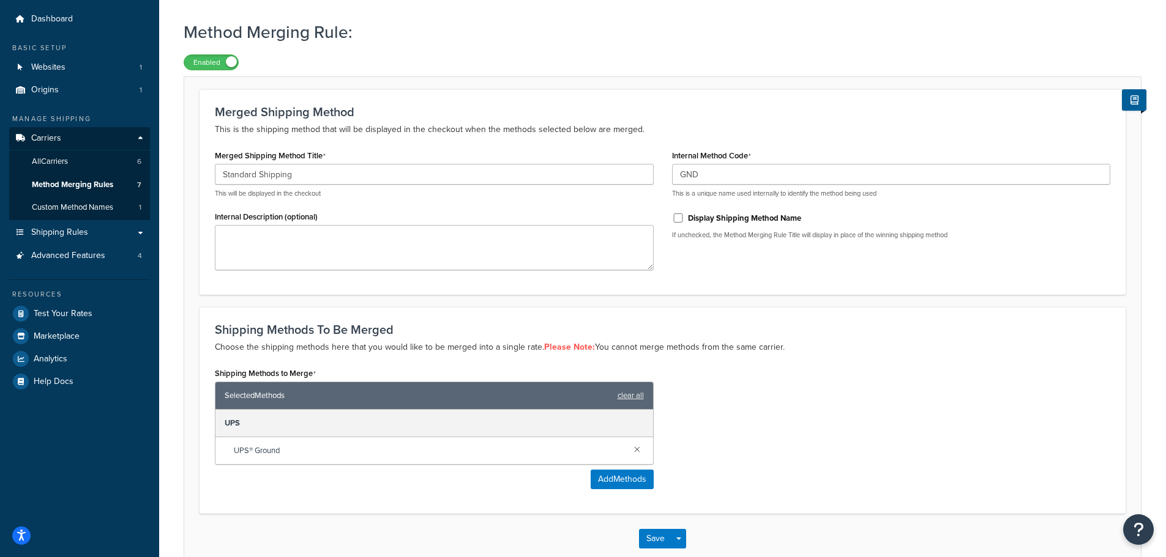
scroll to position [103, 0]
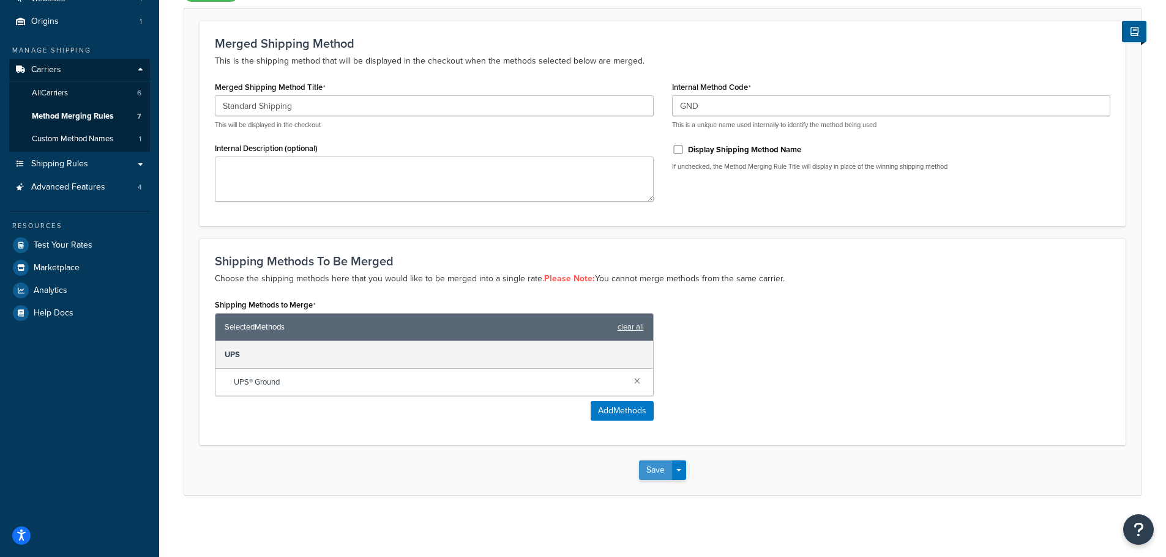
click at [657, 471] on button "Save" at bounding box center [655, 471] width 33 height 20
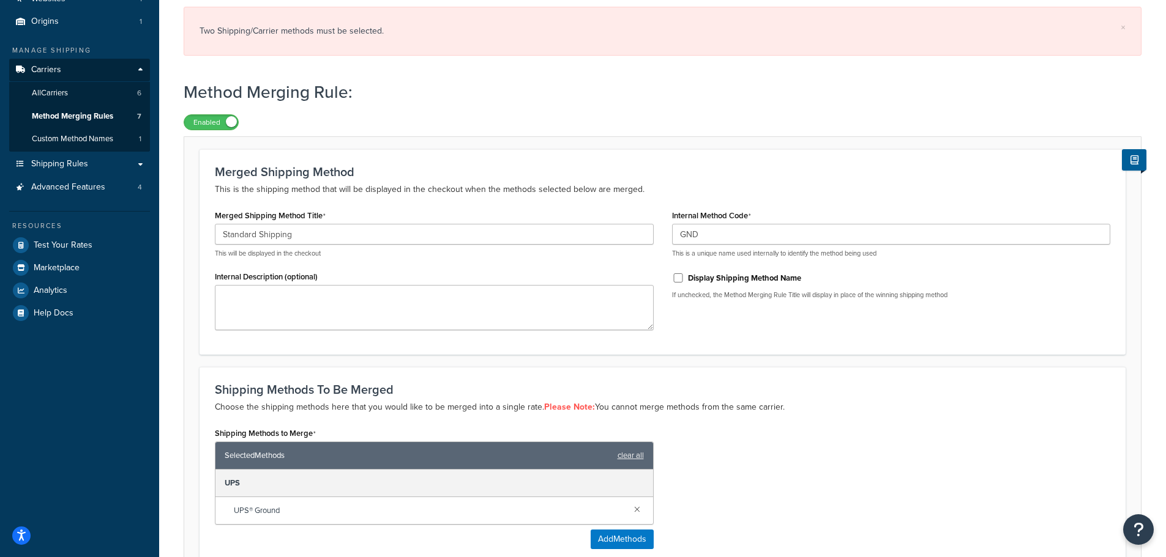
click at [765, 457] on div "Shipping Methods to Merge Selected Methods clear all UPS UPS® Ground Add Methods" at bounding box center [663, 492] width 914 height 134
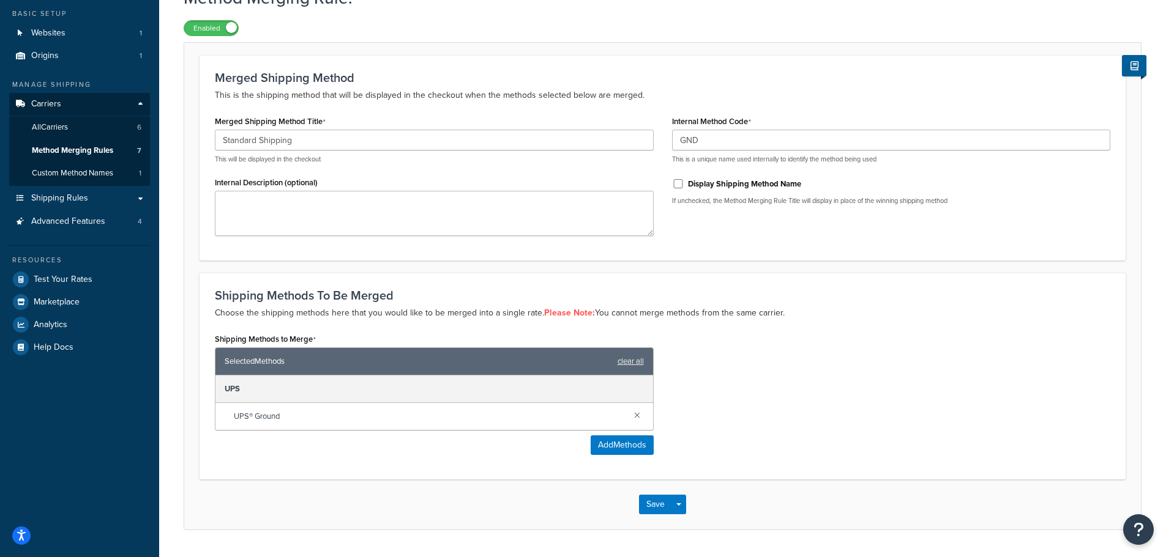
scroll to position [42, 0]
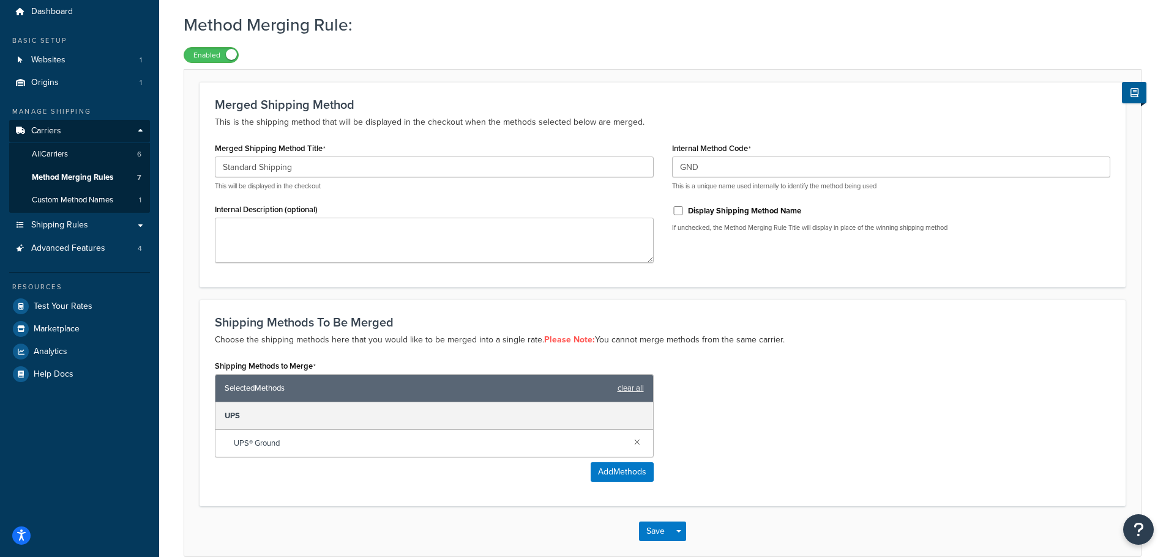
click at [757, 313] on div "Shipping Methods To Be Merged Choose the shipping methods here that you would l…" at bounding box center [662, 403] width 926 height 207
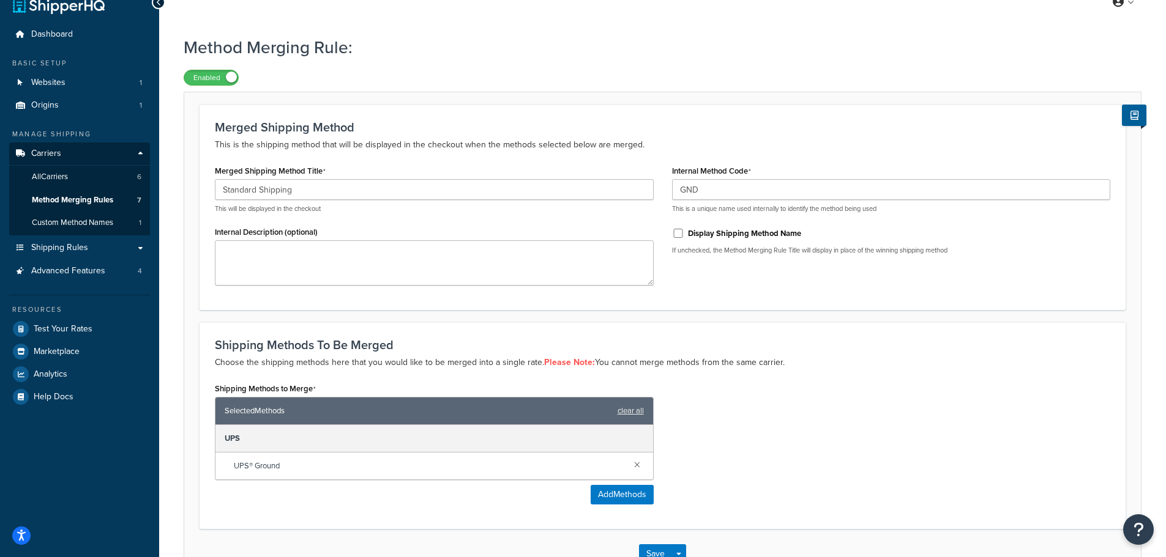
scroll to position [0, 0]
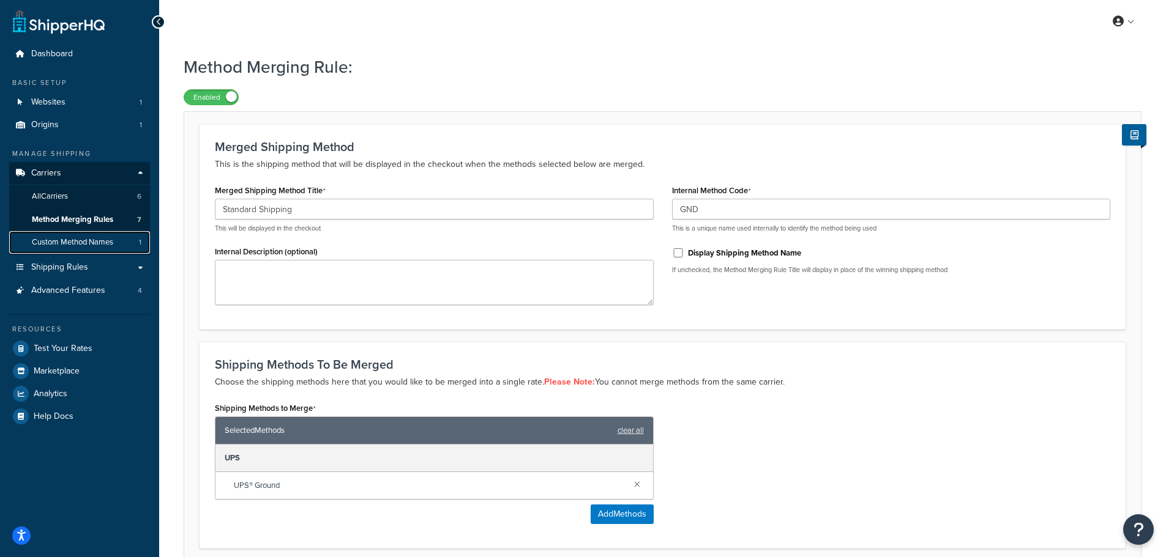
click at [74, 240] on span "Custom Method Names" at bounding box center [72, 242] width 81 height 10
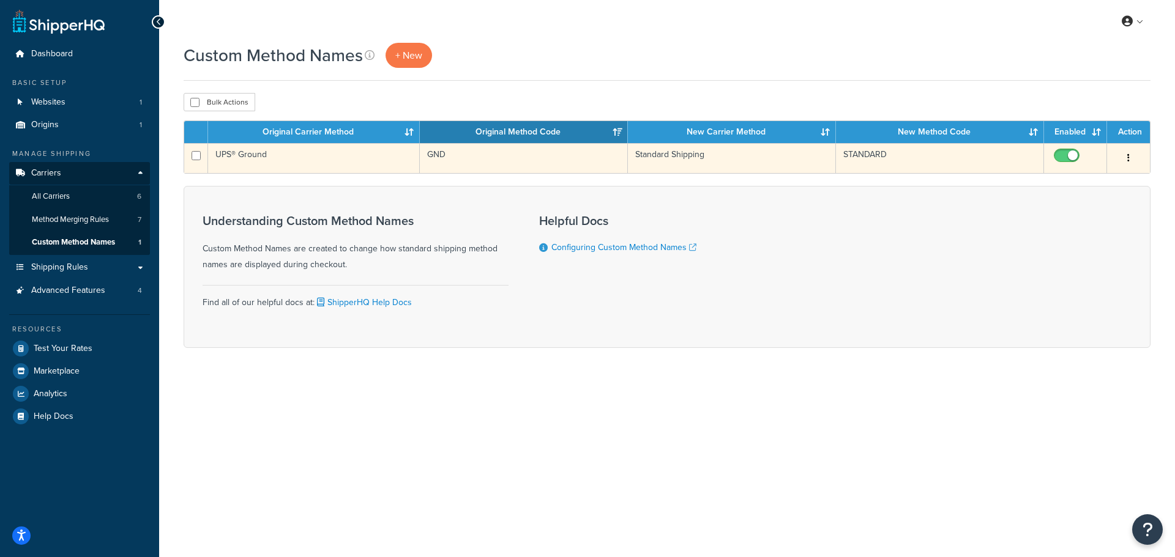
click at [1125, 154] on button "button" at bounding box center [1128, 159] width 17 height 20
click at [1059, 182] on link "Edit" at bounding box center [1078, 182] width 97 height 25
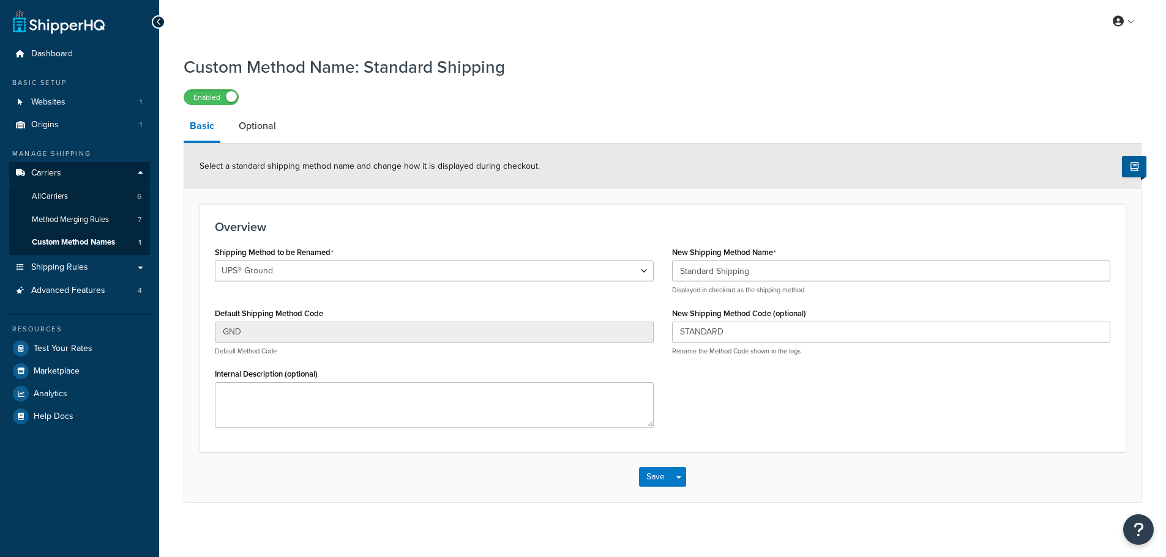
select select "670000"
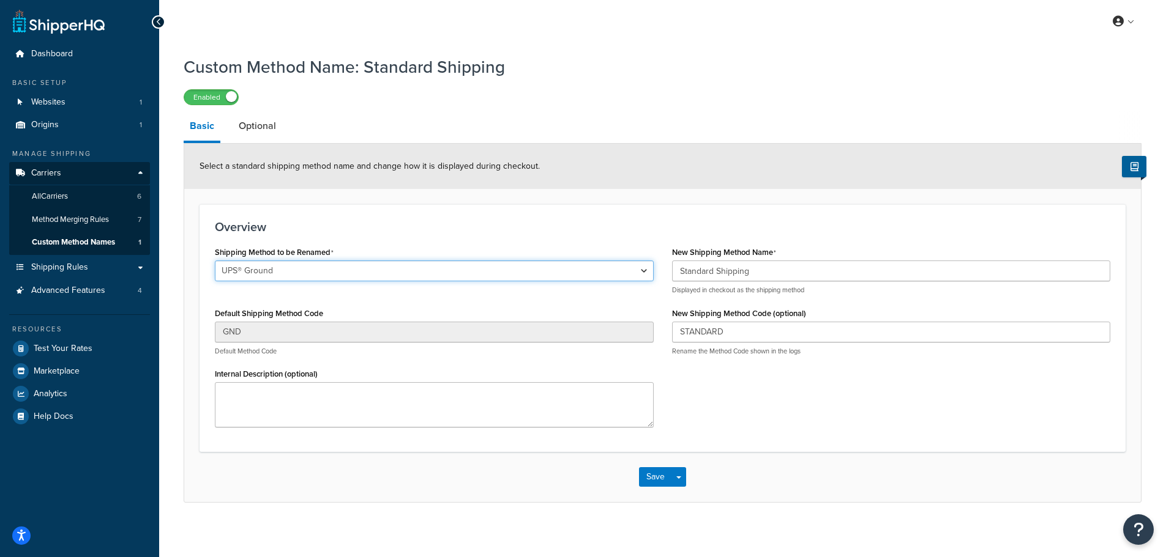
click at [649, 270] on select "Ground 2nd Day Home Delivery Standard Overnight Express Saver LTL UPS® Ground U…" at bounding box center [434, 271] width 439 height 21
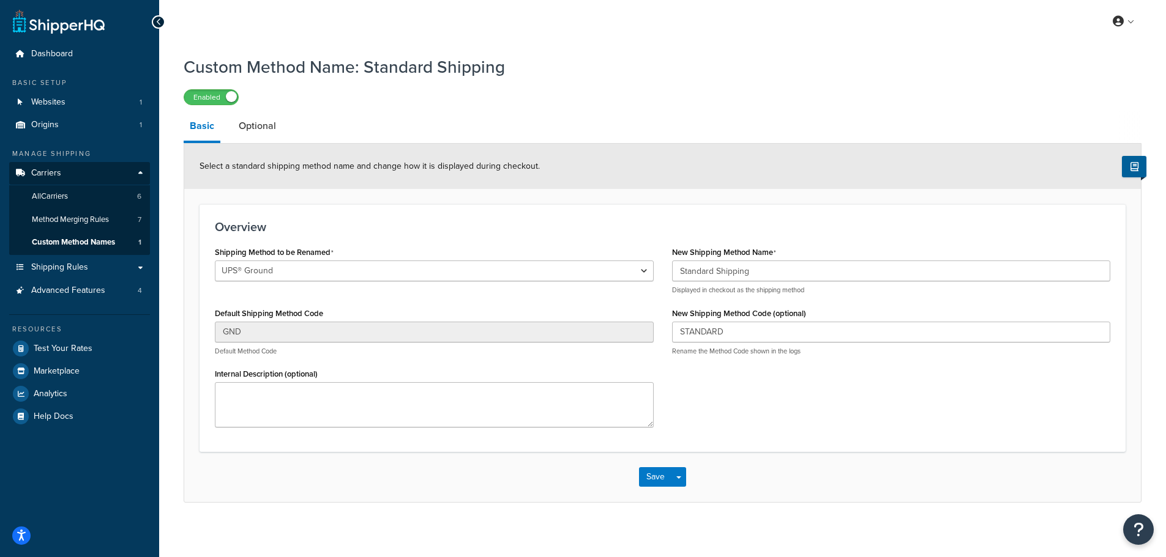
click at [774, 218] on div "Overview Shipping Method to be Renamed Ground 2nd Day Home Delivery Standard Ov…" at bounding box center [662, 328] width 926 height 248
click at [655, 479] on button "Save" at bounding box center [655, 477] width 33 height 20
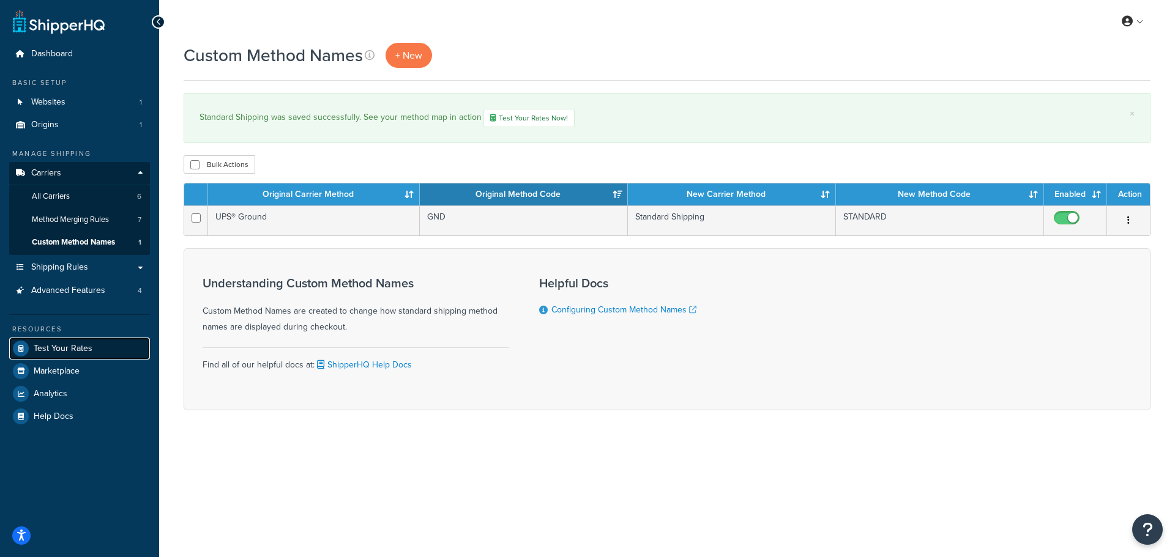
click at [50, 346] on span "Test Your Rates" at bounding box center [63, 349] width 59 height 10
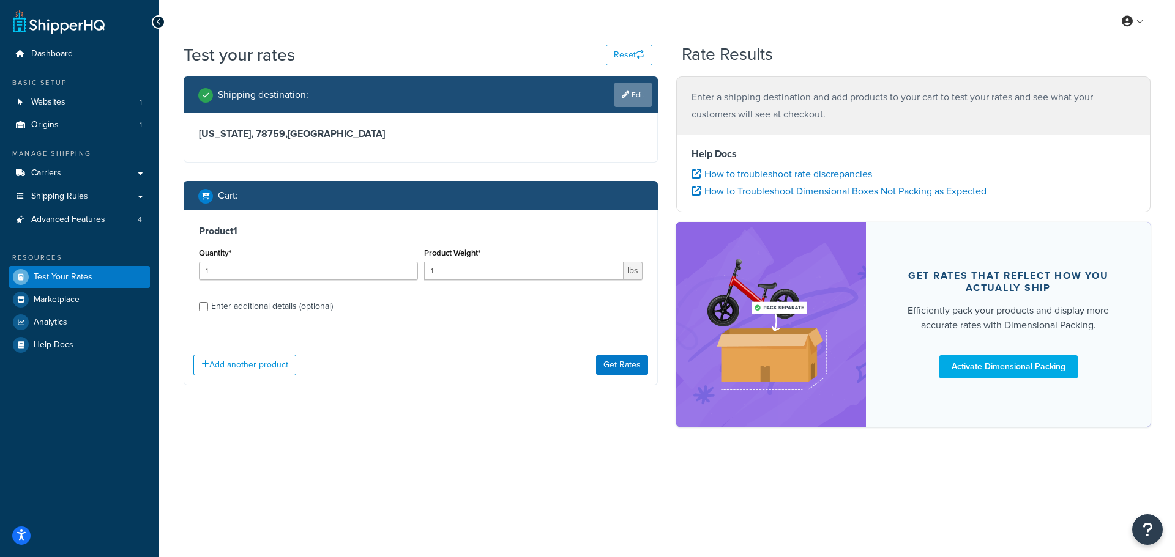
click at [628, 97] on link "Edit" at bounding box center [632, 95] width 37 height 24
select select "[GEOGRAPHIC_DATA]"
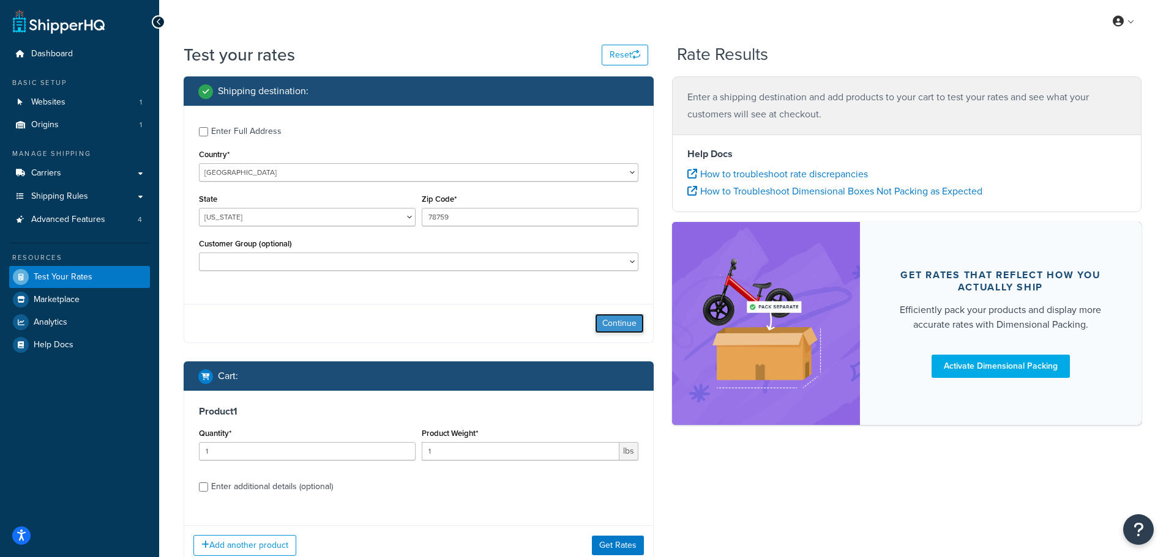
click at [619, 318] on button "Continue" at bounding box center [619, 324] width 49 height 20
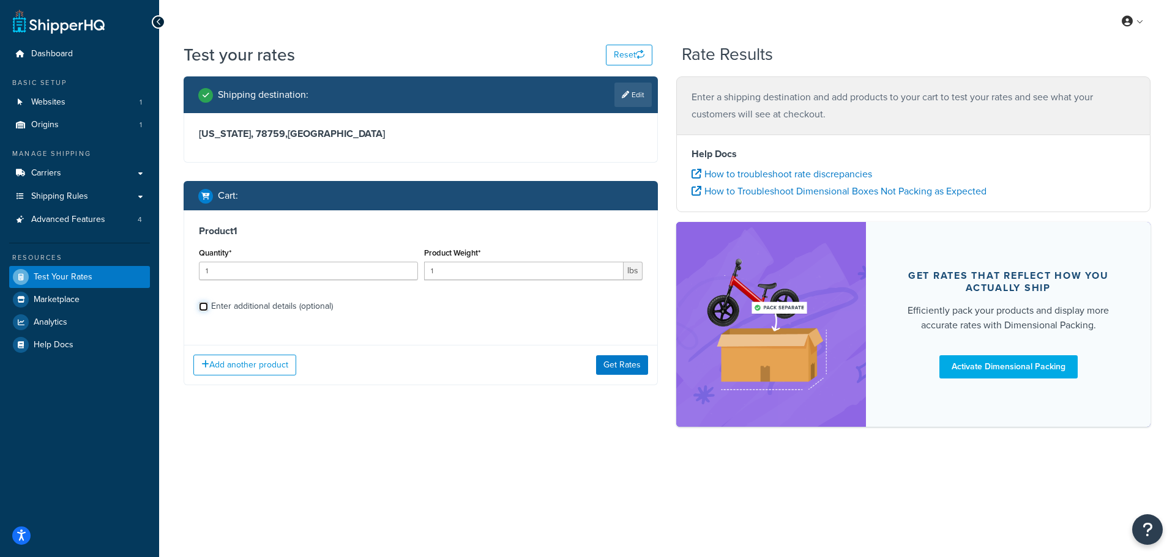
click at [200, 302] on input "Enter additional details (optional)" at bounding box center [203, 306] width 9 height 9
checkbox input "true"
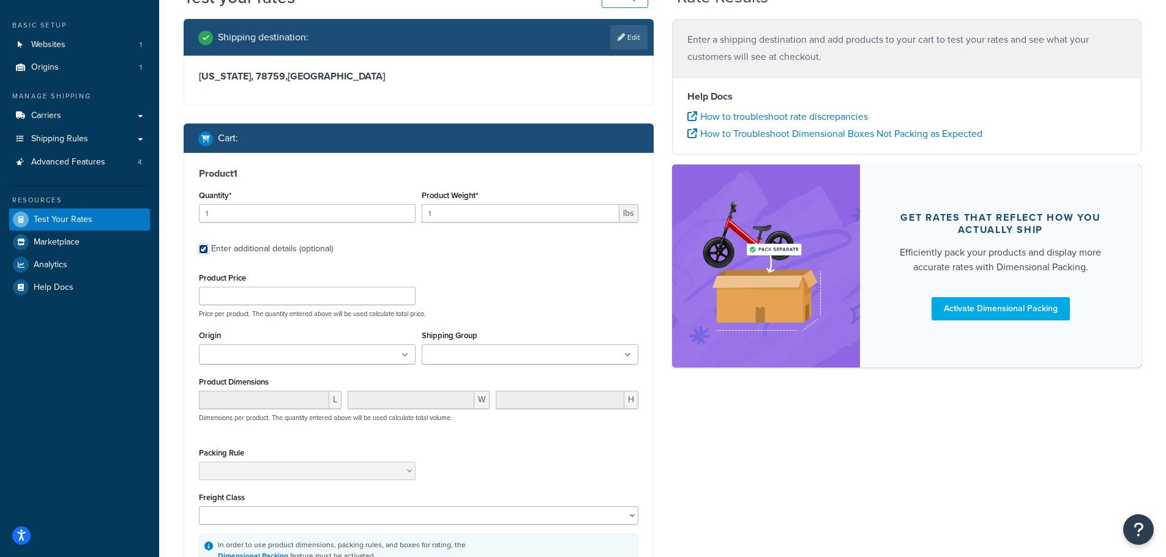
scroll to position [122, 0]
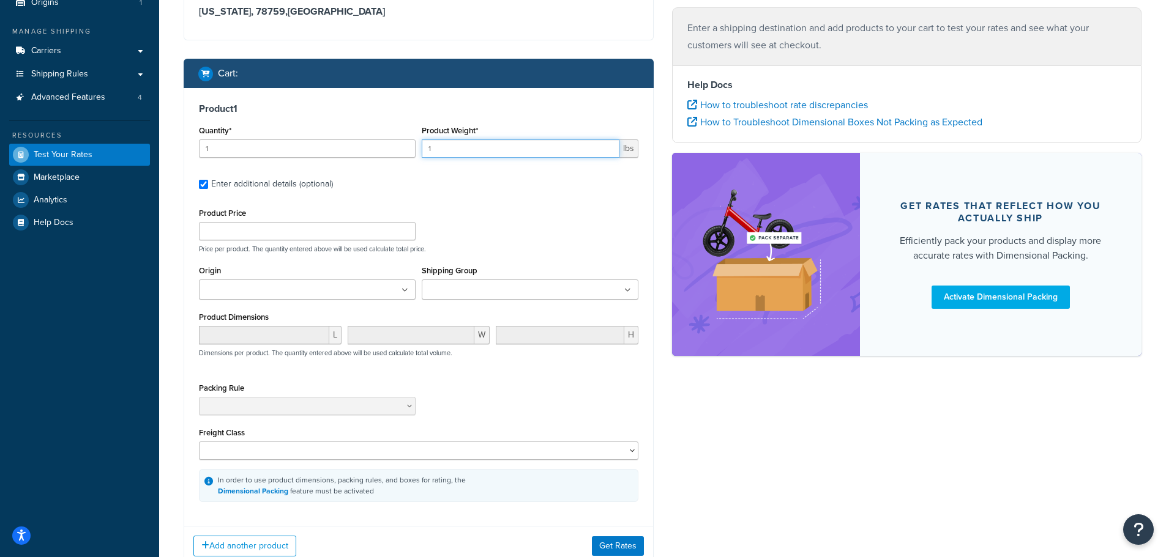
drag, startPoint x: 441, startPoint y: 148, endPoint x: 419, endPoint y: 147, distance: 22.0
click at [420, 147] on div "Product Weight* 1 lbs" at bounding box center [530, 144] width 223 height 45
type input "10"
click at [614, 539] on button "Get Rates" at bounding box center [618, 547] width 52 height 20
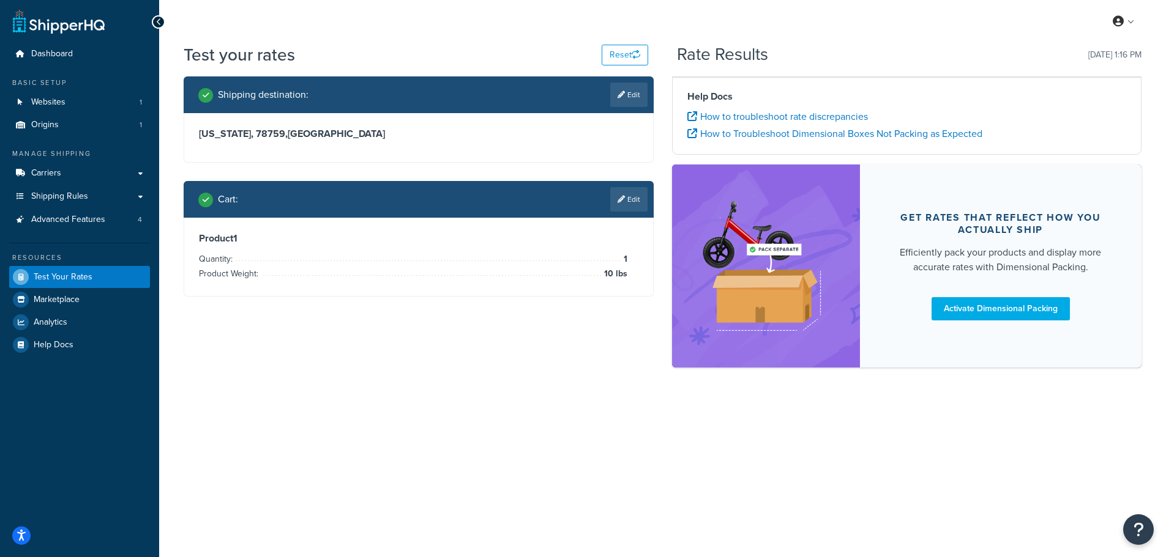
scroll to position [0, 0]
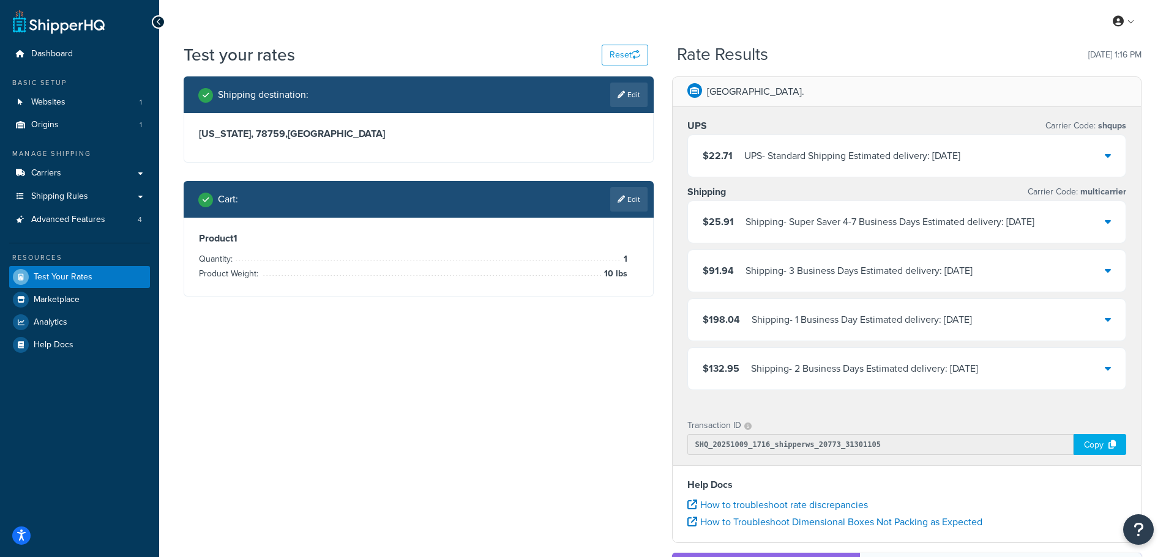
click at [1110, 155] on icon at bounding box center [1107, 156] width 6 height 10
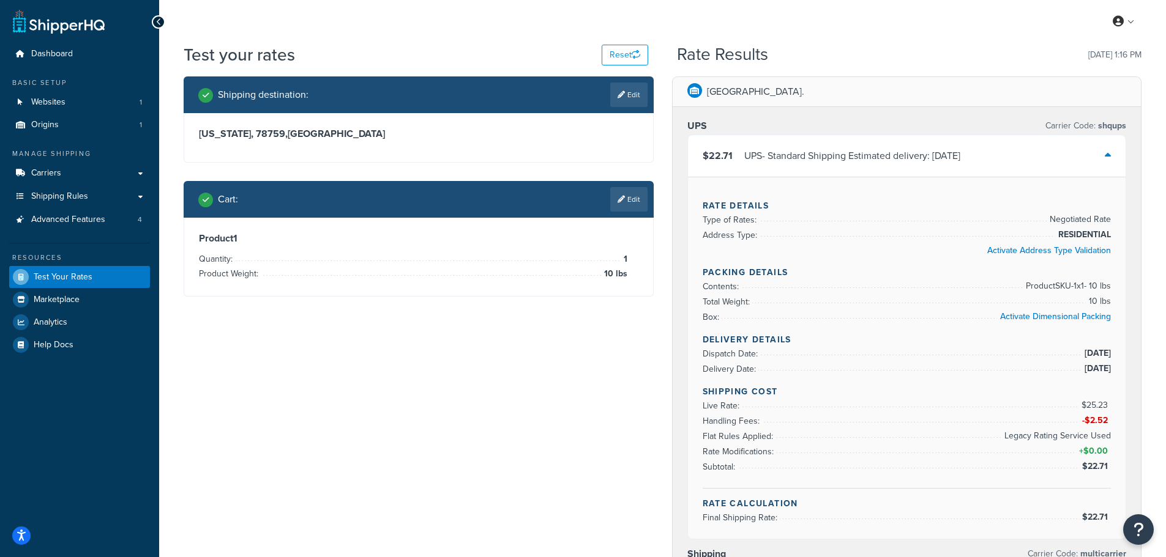
click at [945, 92] on div "School House Rd." at bounding box center [906, 92] width 469 height 30
click at [928, 108] on div "UPS Carrier Code: shqups $22.71 UPS - Standard Shipping Estimated delivery: Thu…" at bounding box center [906, 438] width 469 height 662
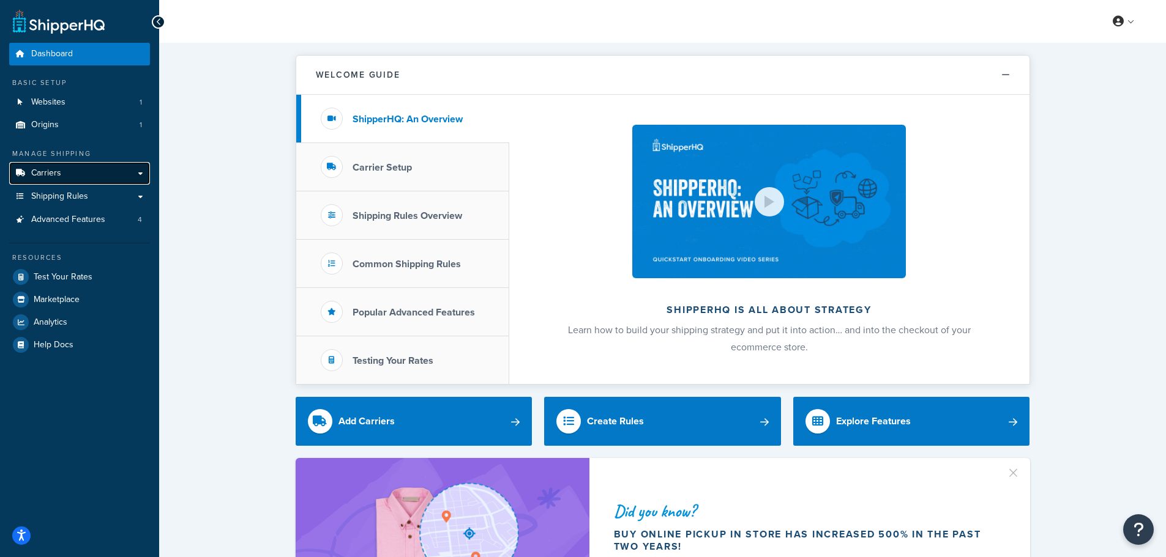
click at [47, 171] on span "Carriers" at bounding box center [46, 173] width 30 height 10
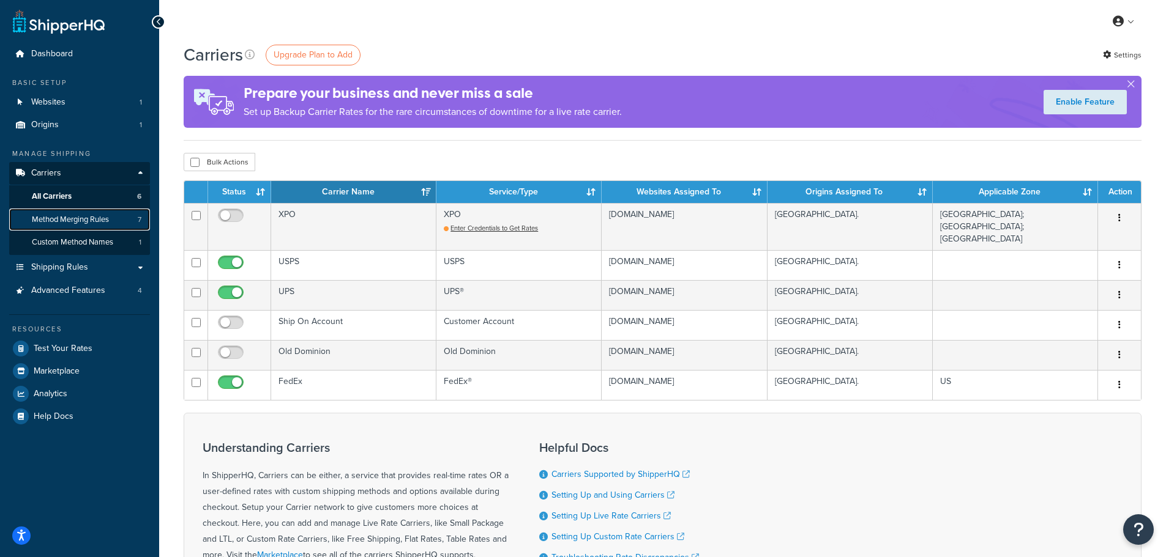
click at [67, 218] on span "Method Merging Rules" at bounding box center [70, 220] width 77 height 10
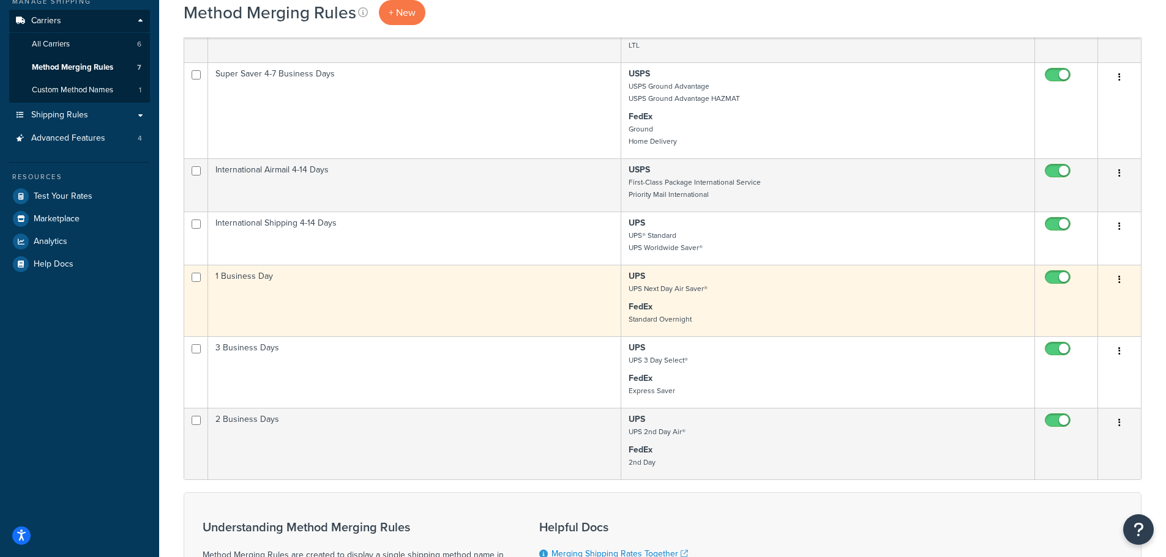
scroll to position [122, 0]
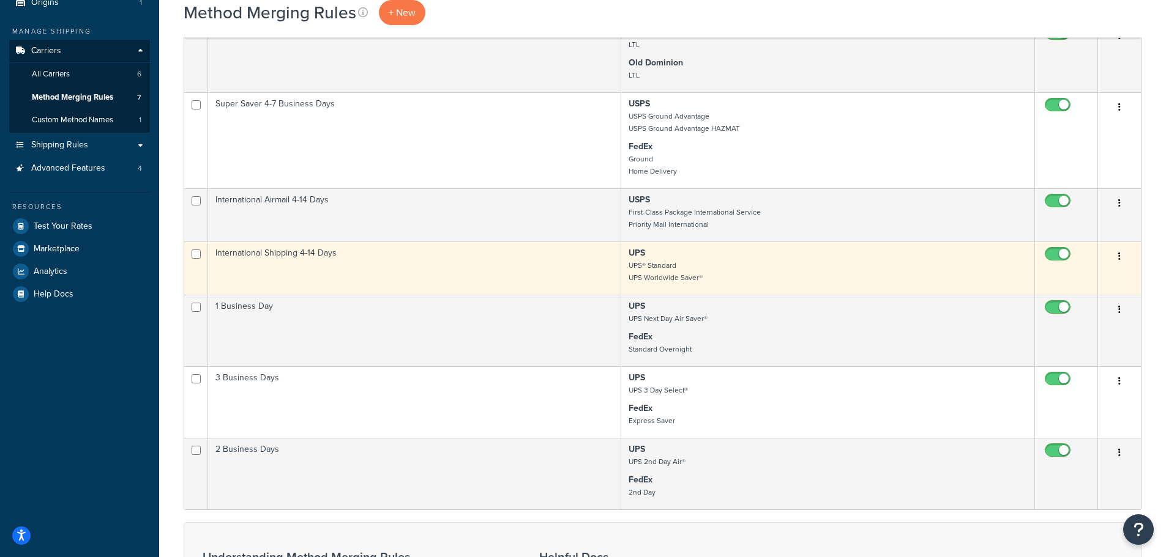
click at [1047, 251] on input "checkbox" at bounding box center [1059, 257] width 34 height 15
checkbox input "false"
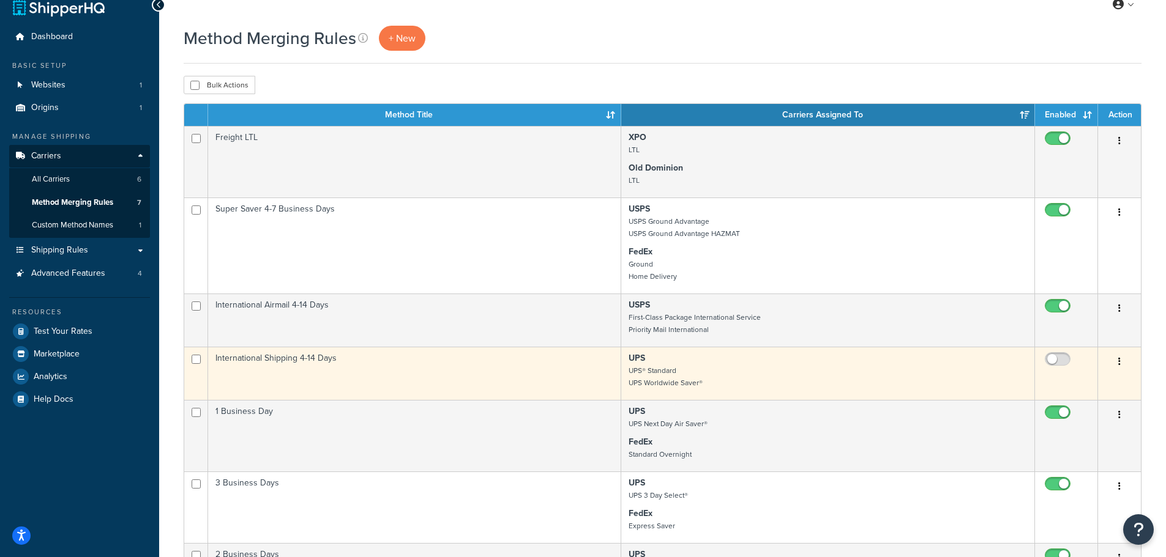
scroll to position [0, 0]
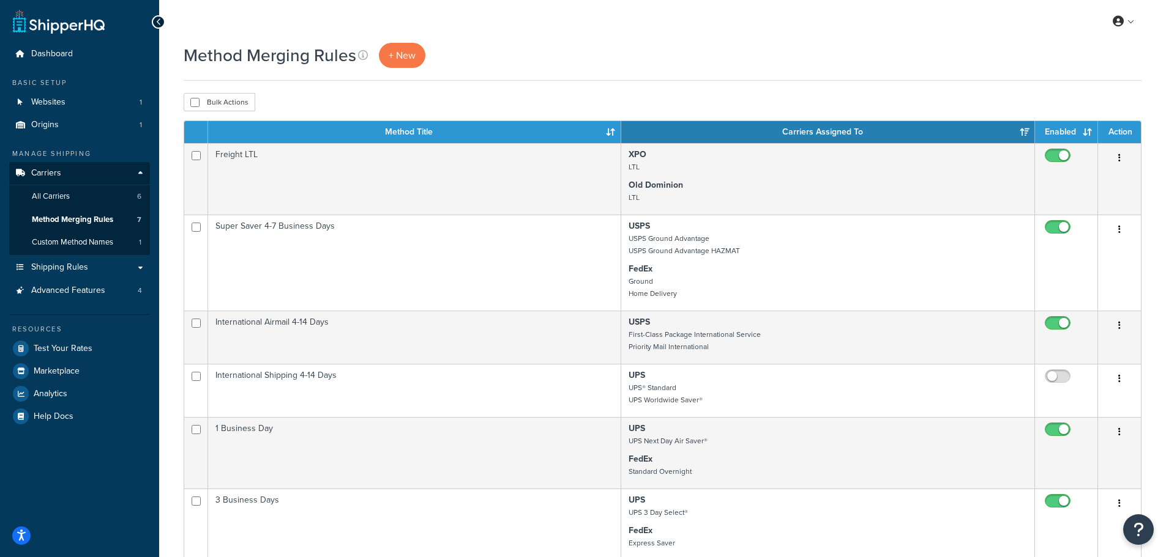
click at [636, 72] on div "Method Merging Rules + New" at bounding box center [663, 62] width 958 height 38
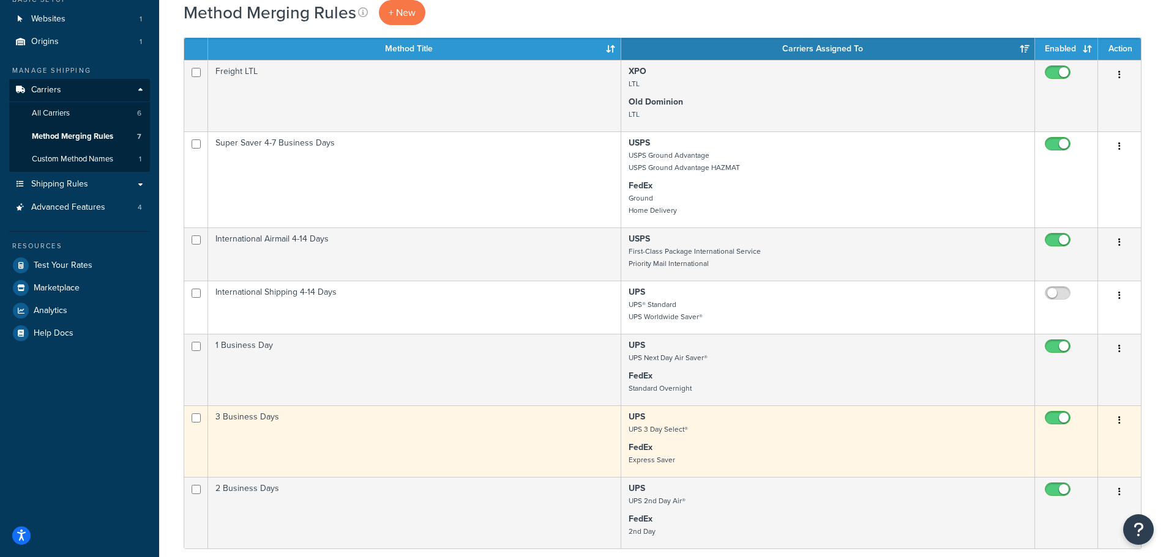
scroll to position [61, 0]
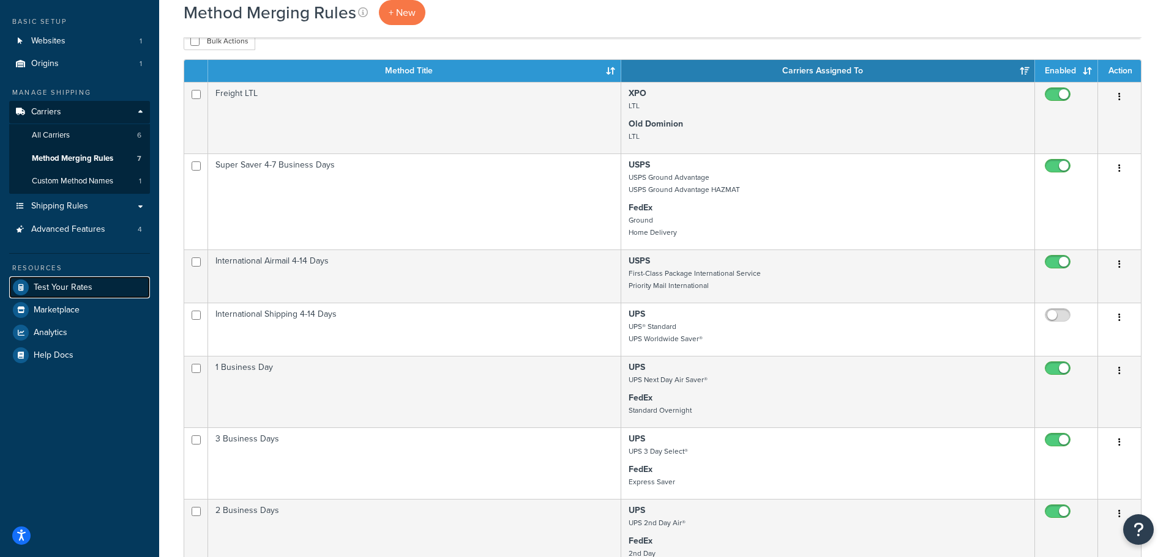
click at [63, 283] on span "Test Your Rates" at bounding box center [63, 288] width 59 height 10
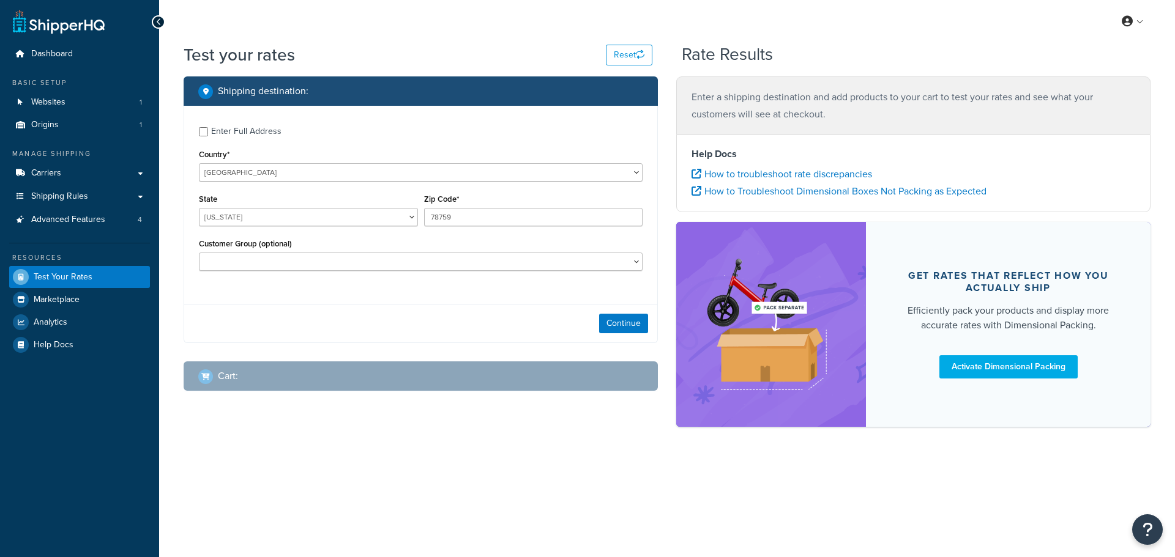
select select "TX"
drag, startPoint x: 452, startPoint y: 177, endPoint x: 485, endPoint y: 174, distance: 33.1
click at [452, 177] on select "United States United Kingdom Afghanistan Åland Islands Albania Algeria American…" at bounding box center [421, 172] width 444 height 18
select select "CA"
click at [199, 163] on select "United States United Kingdom Afghanistan Åland Islands Albania Algeria American…" at bounding box center [421, 172] width 444 height 18
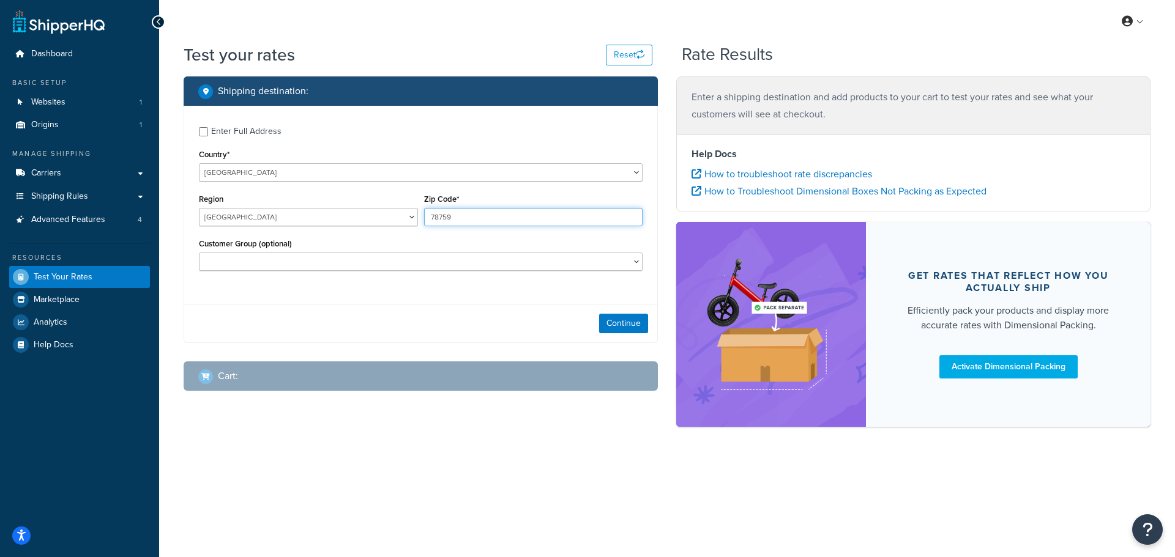
drag, startPoint x: 465, startPoint y: 214, endPoint x: 406, endPoint y: 219, distance: 59.6
click at [406, 219] on div "Region Alberta British Columbia Manitoba New Brunswick Newfoundland and Labrado…" at bounding box center [421, 213] width 450 height 45
paste input "V5M3Y7"
type input "V5M3Y7"
click at [412, 215] on select "Alberta British Columbia Manitoba New Brunswick Newfoundland and Labrador North…" at bounding box center [308, 217] width 219 height 18
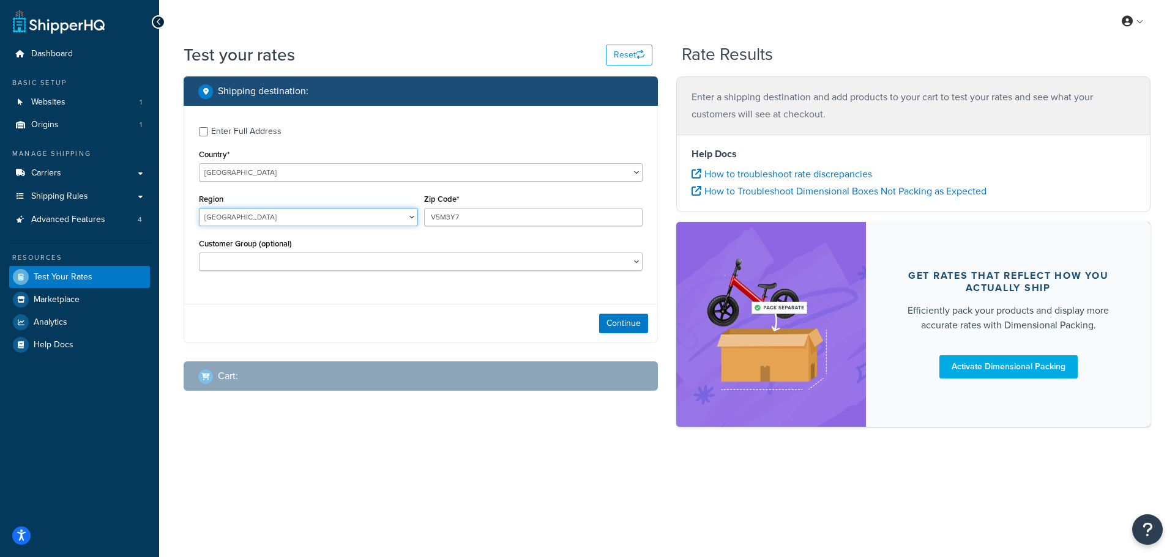
click at [411, 216] on select "Alberta British Columbia Manitoba New Brunswick Newfoundland and Labrador North…" at bounding box center [308, 217] width 219 height 18
select select "BC"
click at [199, 208] on select "Alberta British Columbia Manitoba New Brunswick Newfoundland and Labrador North…" at bounding box center [308, 217] width 219 height 18
click at [624, 322] on button "Continue" at bounding box center [623, 324] width 49 height 20
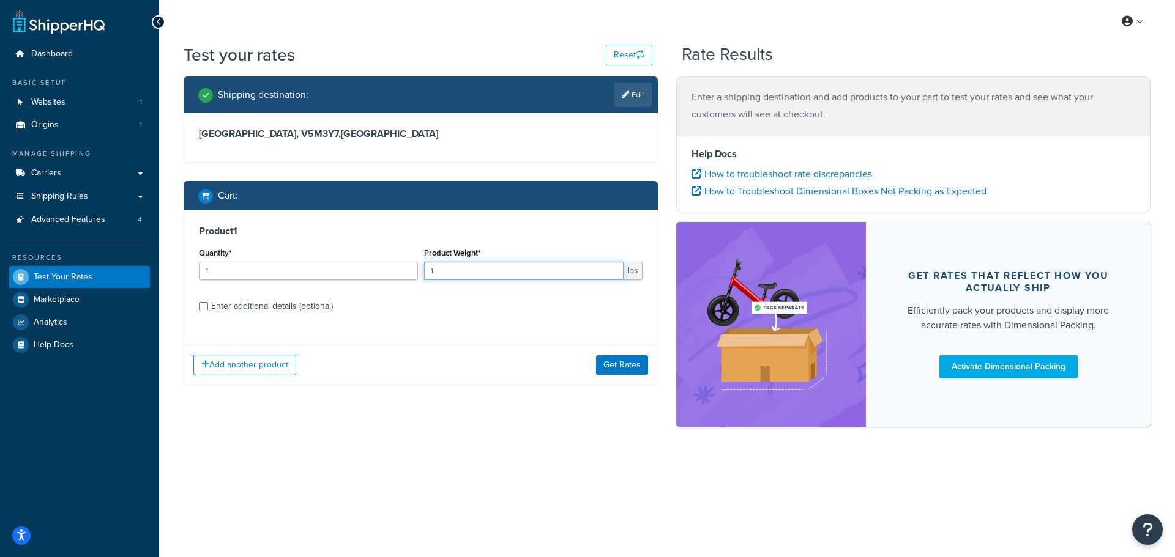
drag, startPoint x: 467, startPoint y: 277, endPoint x: 415, endPoint y: 277, distance: 52.6
click at [415, 277] on div "Quantity* 1 Product Weight* 1 lbs" at bounding box center [421, 267] width 450 height 45
type input "10"
click at [634, 372] on button "Get Rates" at bounding box center [622, 366] width 52 height 20
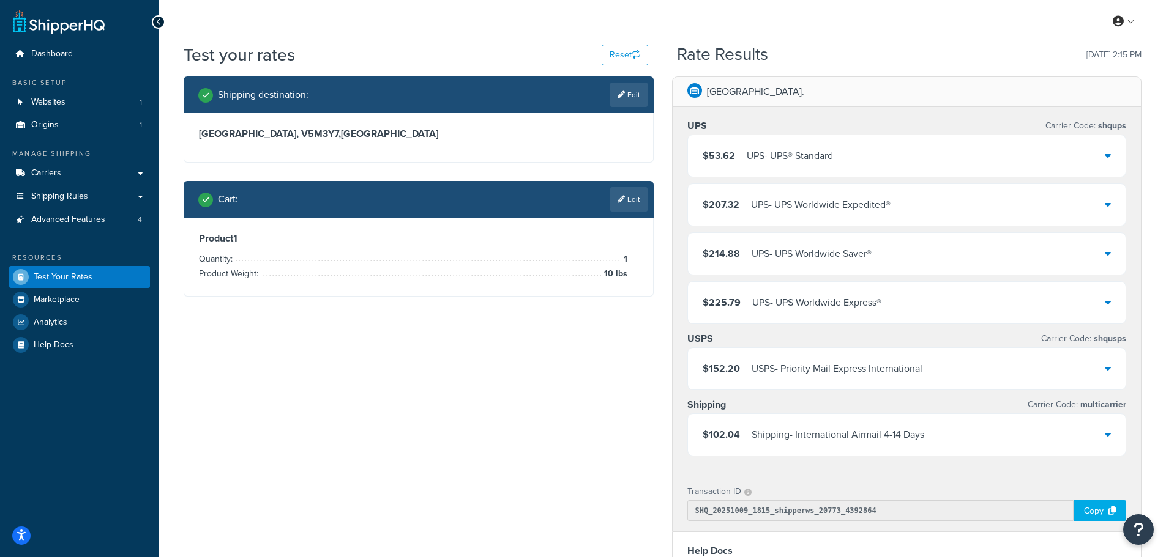
click at [455, 240] on h3 "Product 1" at bounding box center [418, 239] width 439 height 12
click at [859, 118] on div "UPS Carrier Code: shqups" at bounding box center [906, 125] width 439 height 17
click at [513, 338] on div "Shipping destination : Edit British Columbia, V5M3Y7 , Canada Cart : Edit Produ…" at bounding box center [662, 455] width 976 height 758
click at [630, 205] on link "Edit" at bounding box center [628, 199] width 37 height 24
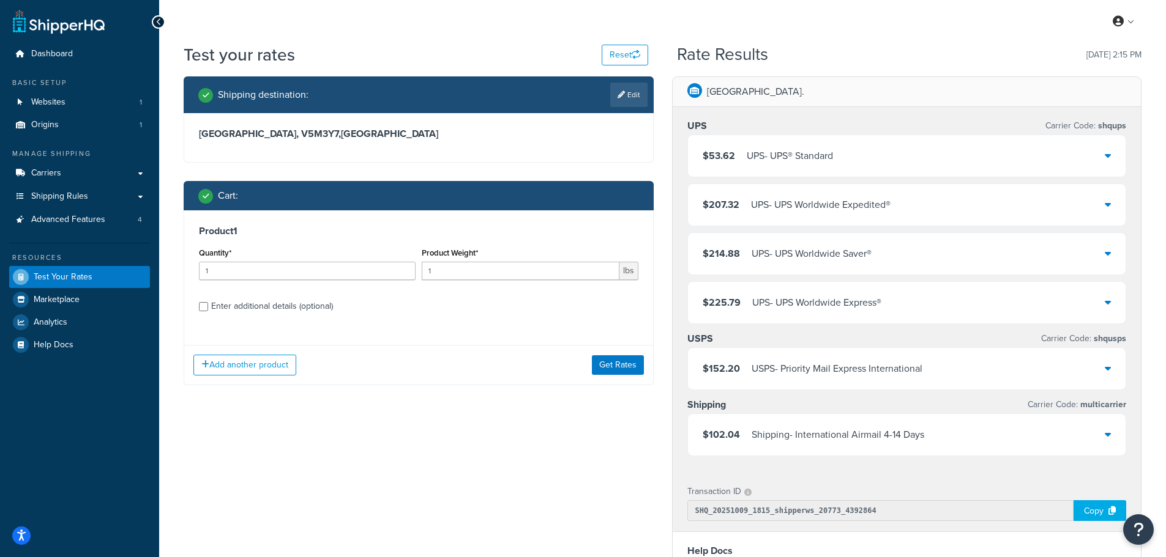
click at [209, 304] on div "Enter additional details (optional)" at bounding box center [418, 306] width 439 height 20
click at [206, 308] on input "Enter additional details (optional)" at bounding box center [203, 306] width 9 height 9
checkbox input "true"
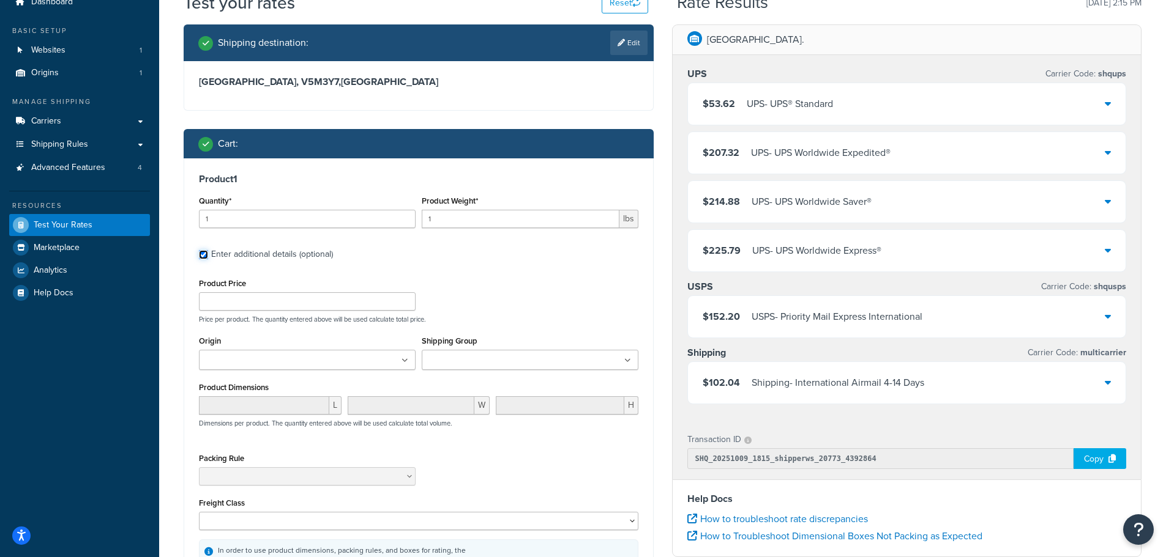
scroll to position [122, 0]
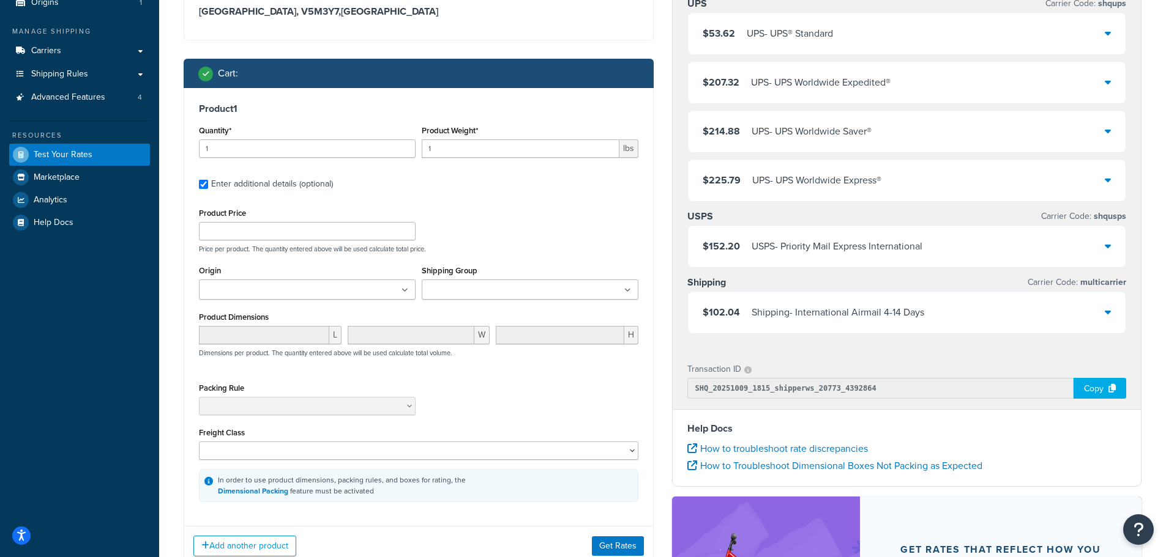
click at [624, 292] on ul at bounding box center [530, 290] width 217 height 20
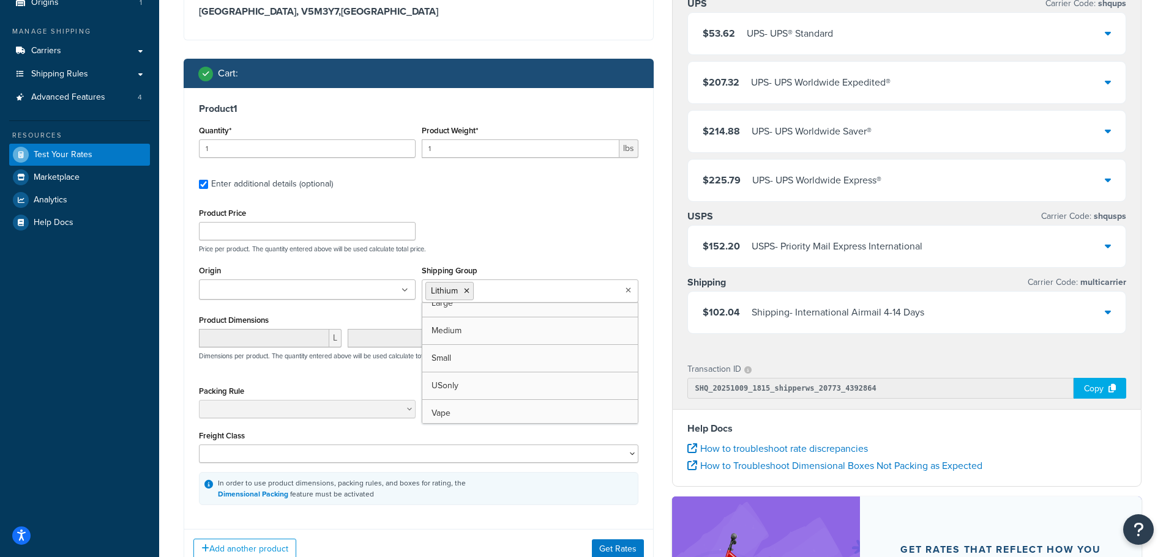
click at [552, 231] on div "Product Price Price per product. The quantity entered above will be used calcul…" at bounding box center [418, 229] width 445 height 48
drag, startPoint x: 442, startPoint y: 149, endPoint x: 423, endPoint y: 149, distance: 19.6
click at [423, 149] on input "1" at bounding box center [521, 149] width 198 height 18
type input "10"
click at [618, 544] on button "Get Rates" at bounding box center [618, 550] width 52 height 20
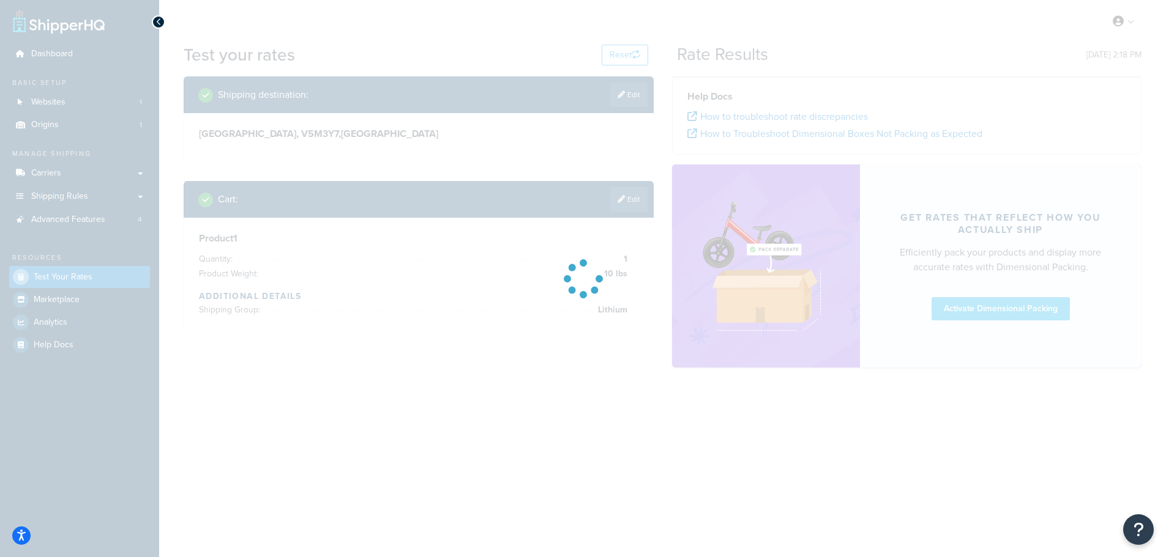
scroll to position [0, 0]
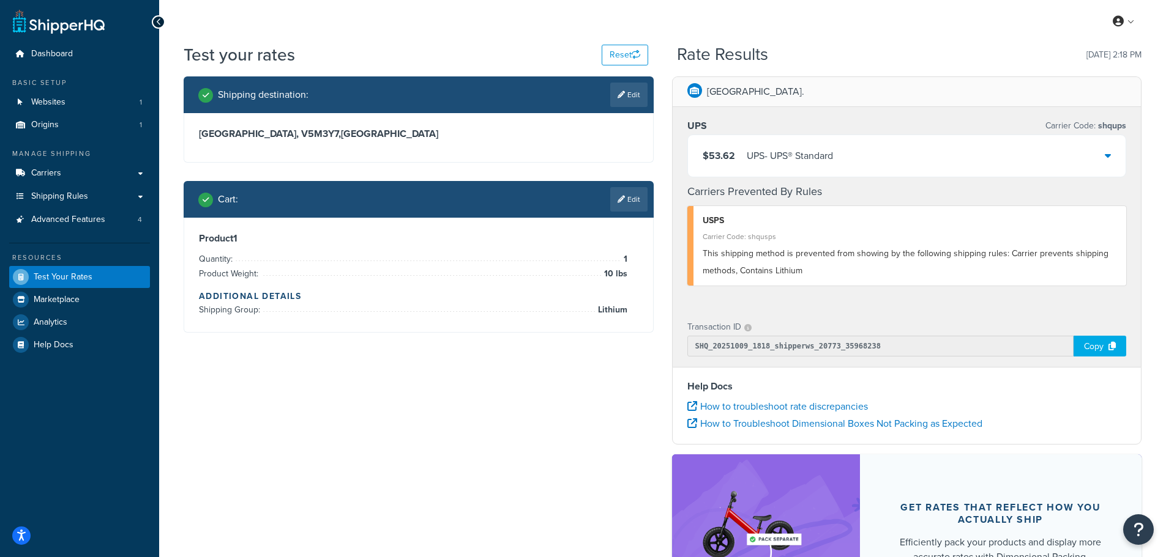
click at [893, 37] on div "My Profile Billing Global Settings Contact Us Logout" at bounding box center [662, 21] width 1007 height 43
click at [814, 47] on div "Rate Results 10/09/2025, 2:18 PM" at bounding box center [909, 54] width 464 height 19
click at [546, 29] on div "My Profile Billing Global Settings Contact Us Logout" at bounding box center [662, 21] width 1007 height 43
click at [509, 422] on div "Shipping destination : Edit British Columbia, V5M3Y7 , Canada Cart : Edit Produ…" at bounding box center [662, 372] width 976 height 593
click at [315, 411] on div "Shipping destination : Edit British Columbia, V5M3Y7 , Canada Cart : Edit Produ…" at bounding box center [662, 372] width 976 height 593
